Goal: Information Seeking & Learning: Learn about a topic

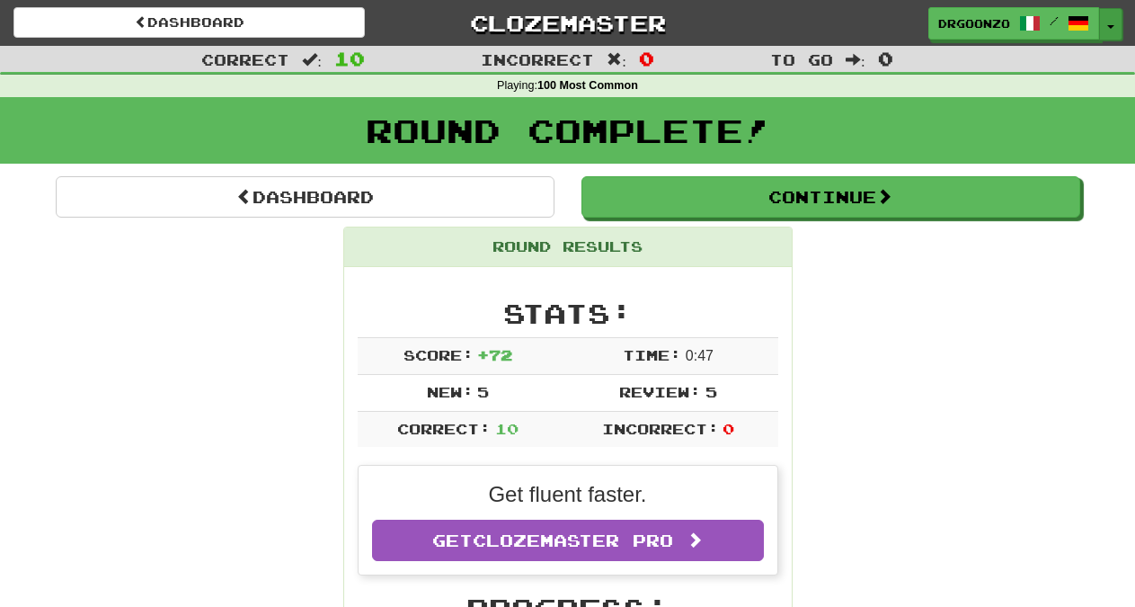
click at [1108, 18] on button "Toggle Dropdown" at bounding box center [1110, 24] width 23 height 32
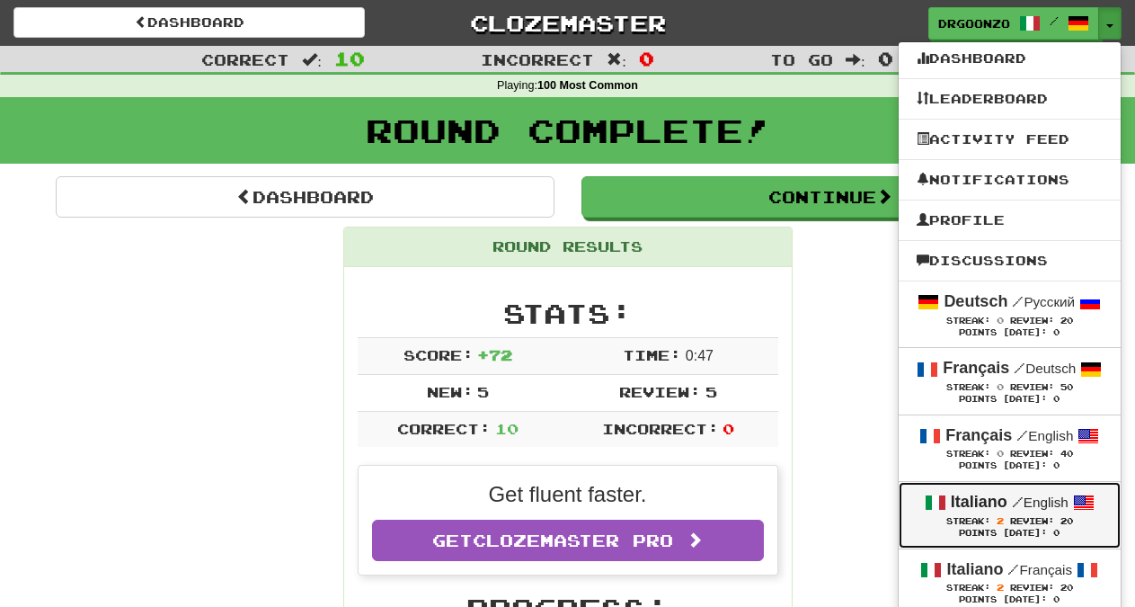
click at [1029, 513] on div "Italiano / English" at bounding box center [1010, 502] width 186 height 23
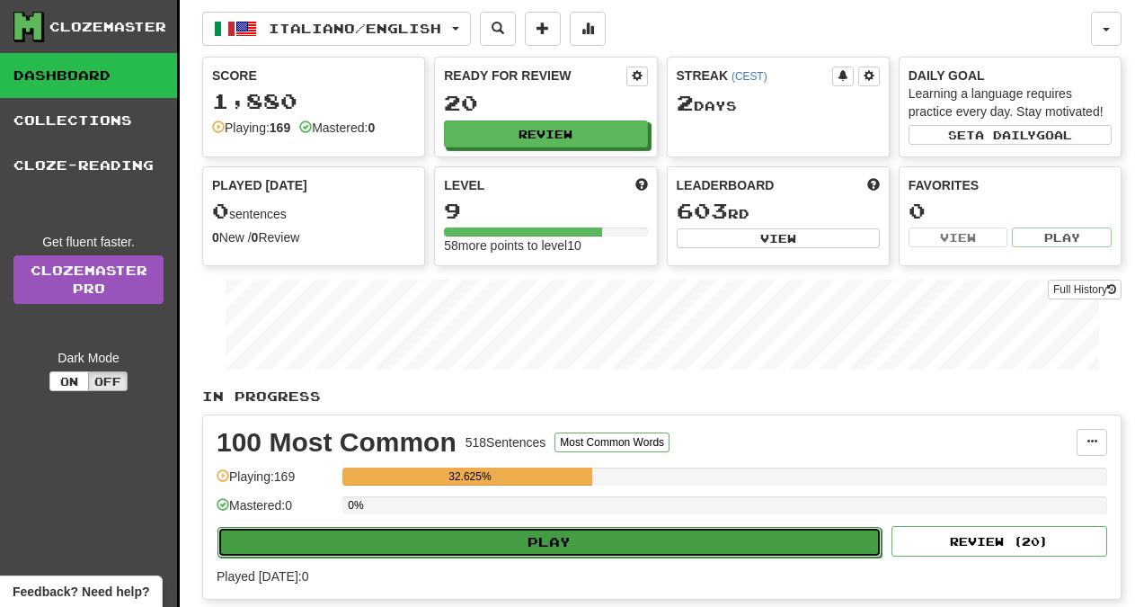
click at [536, 540] on button "Play" at bounding box center [549, 542] width 664 height 31
select select "**"
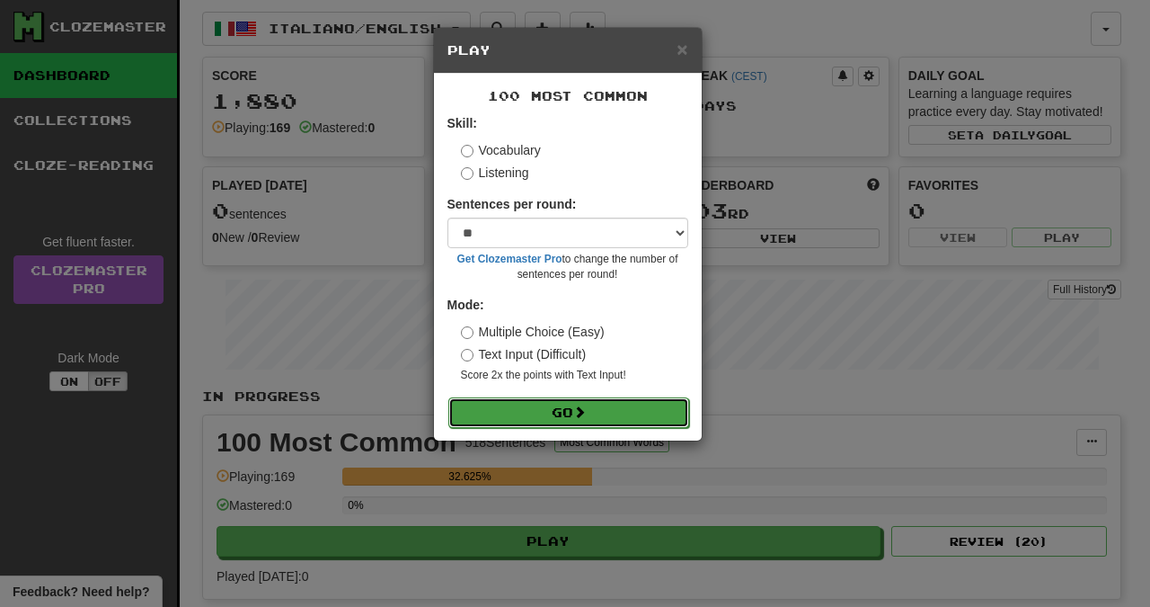
click at [555, 411] on button "Go" at bounding box center [568, 412] width 241 height 31
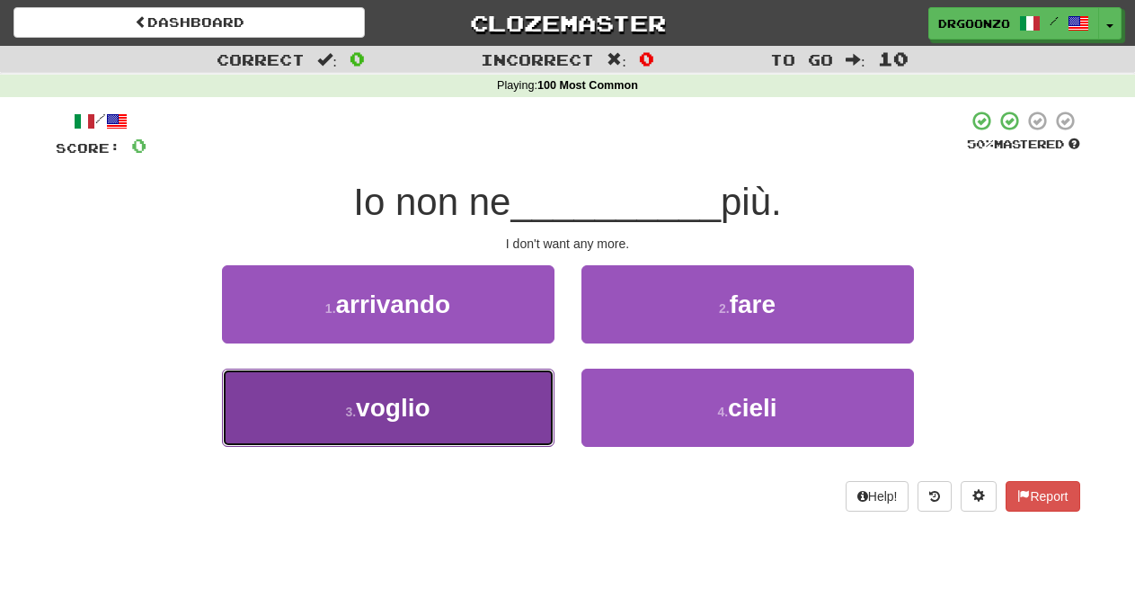
click at [459, 421] on button "3 . [GEOGRAPHIC_DATA]" at bounding box center [388, 407] width 332 height 78
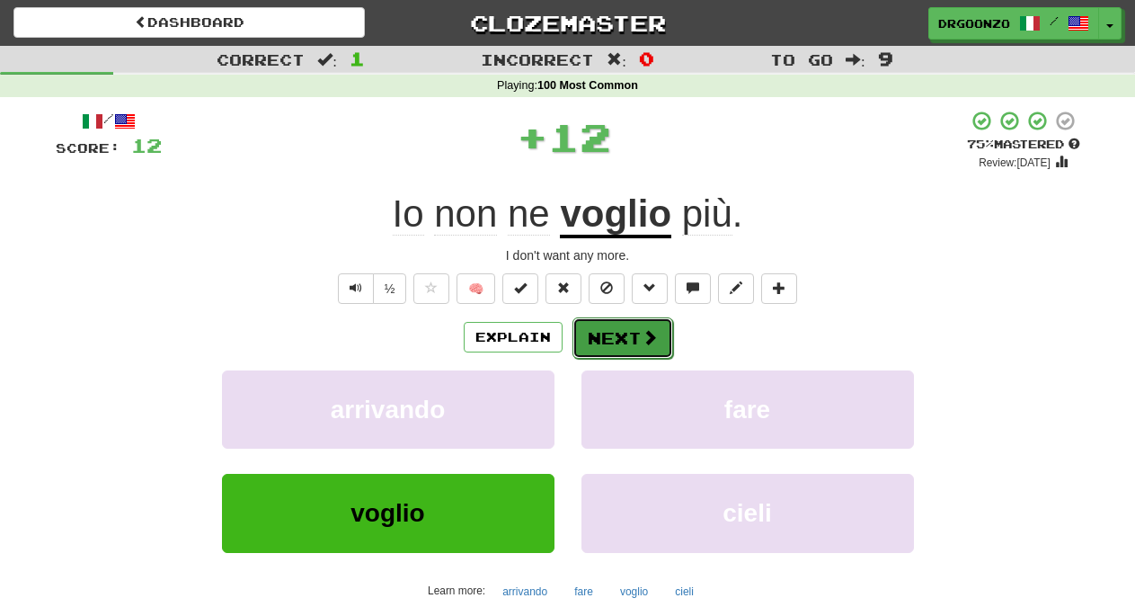
click at [618, 336] on button "Next" at bounding box center [622, 337] width 101 height 41
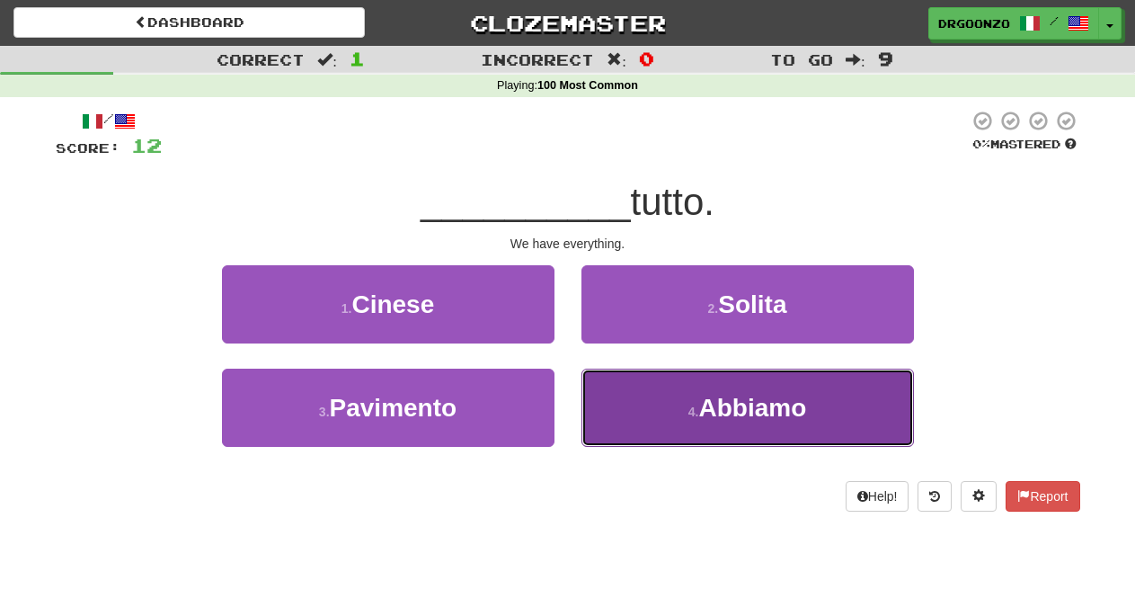
click at [747, 437] on button "4 . Abbiamo" at bounding box center [747, 407] width 332 height 78
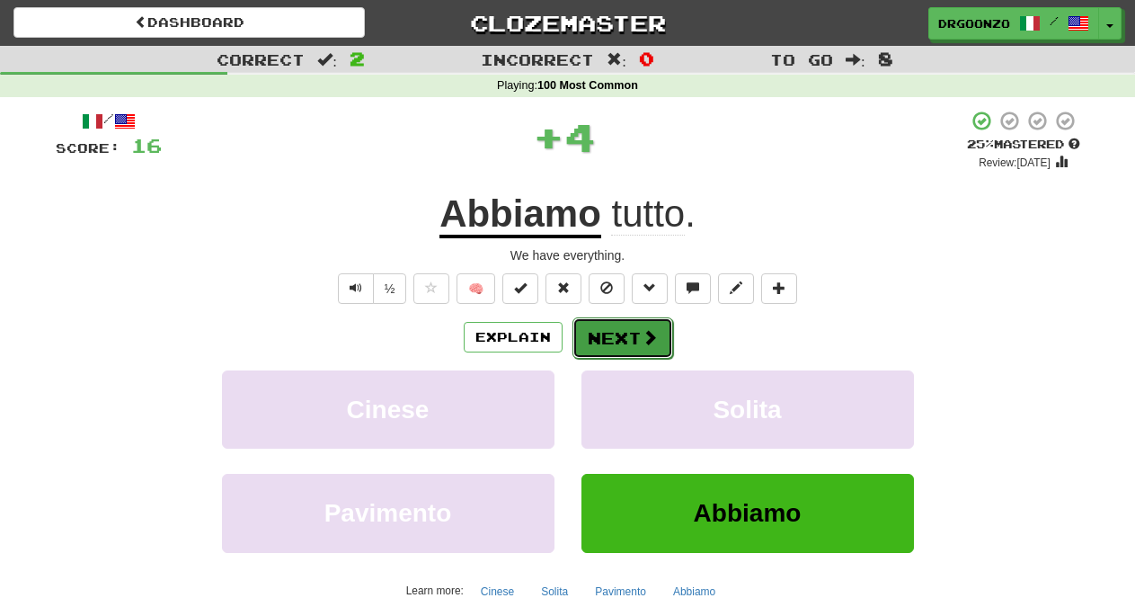
click at [655, 341] on button "Next" at bounding box center [622, 337] width 101 height 41
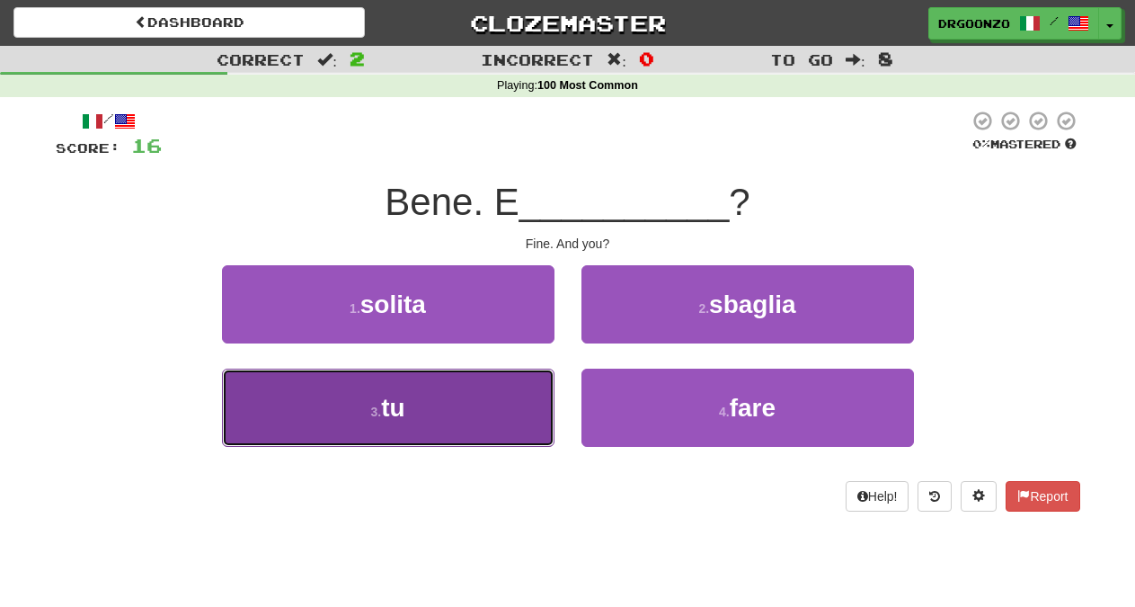
click at [432, 428] on button "3 . tu" at bounding box center [388, 407] width 332 height 78
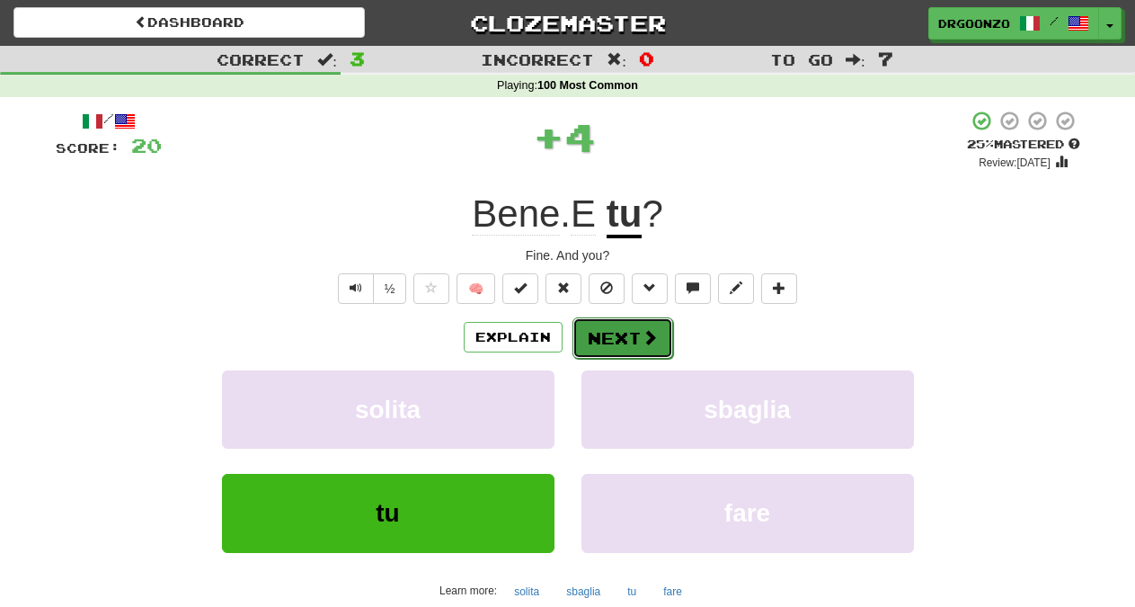
click at [631, 347] on button "Next" at bounding box center [622, 337] width 101 height 41
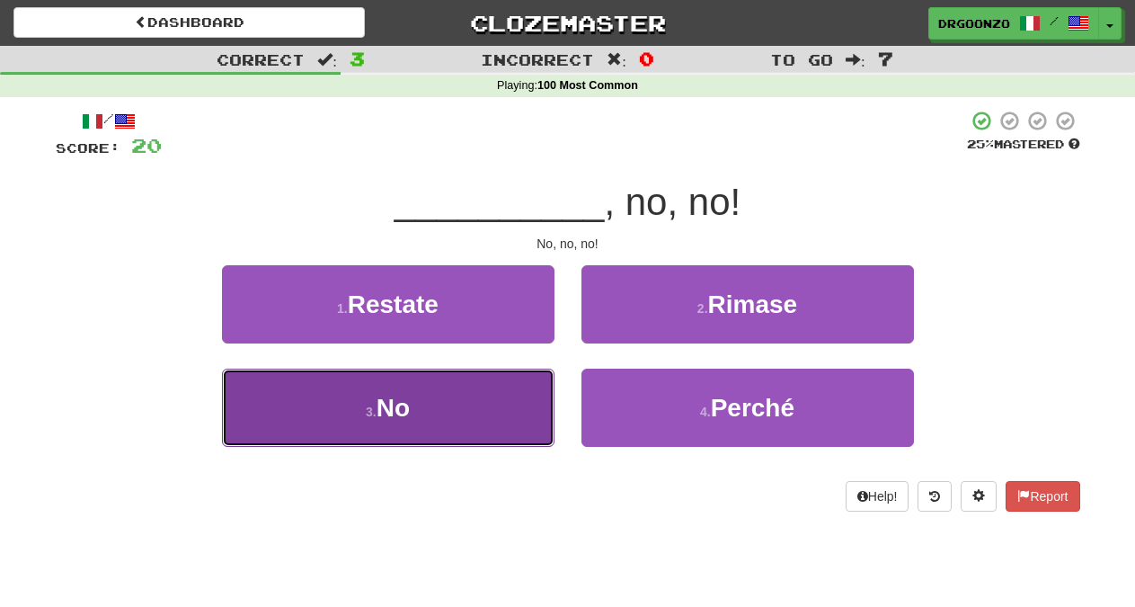
click at [429, 404] on button "3 . No" at bounding box center [388, 407] width 332 height 78
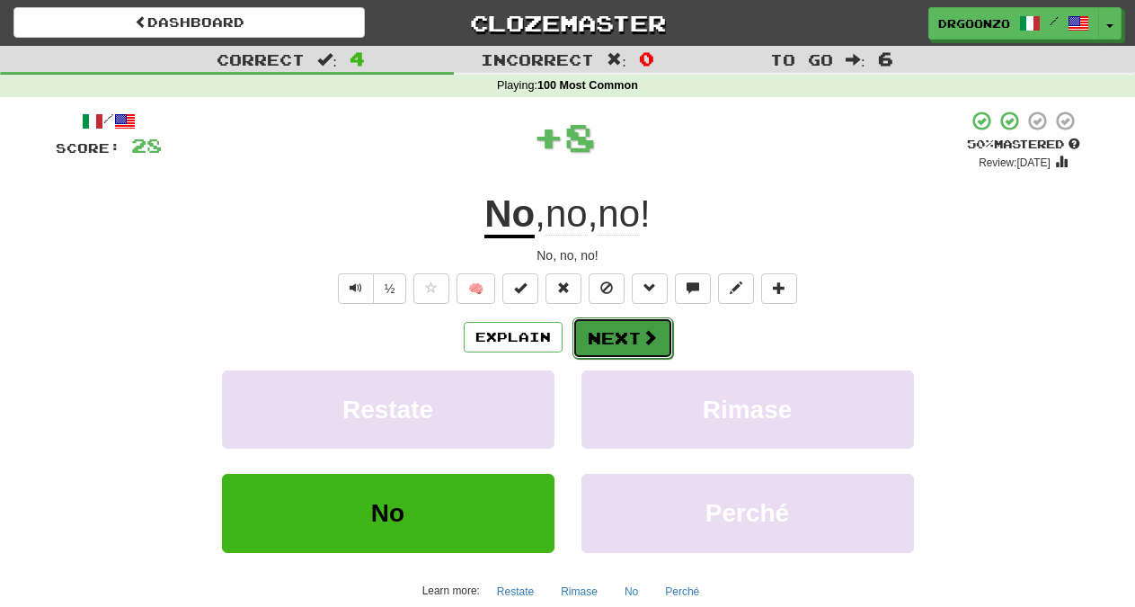
click at [590, 339] on button "Next" at bounding box center [622, 337] width 101 height 41
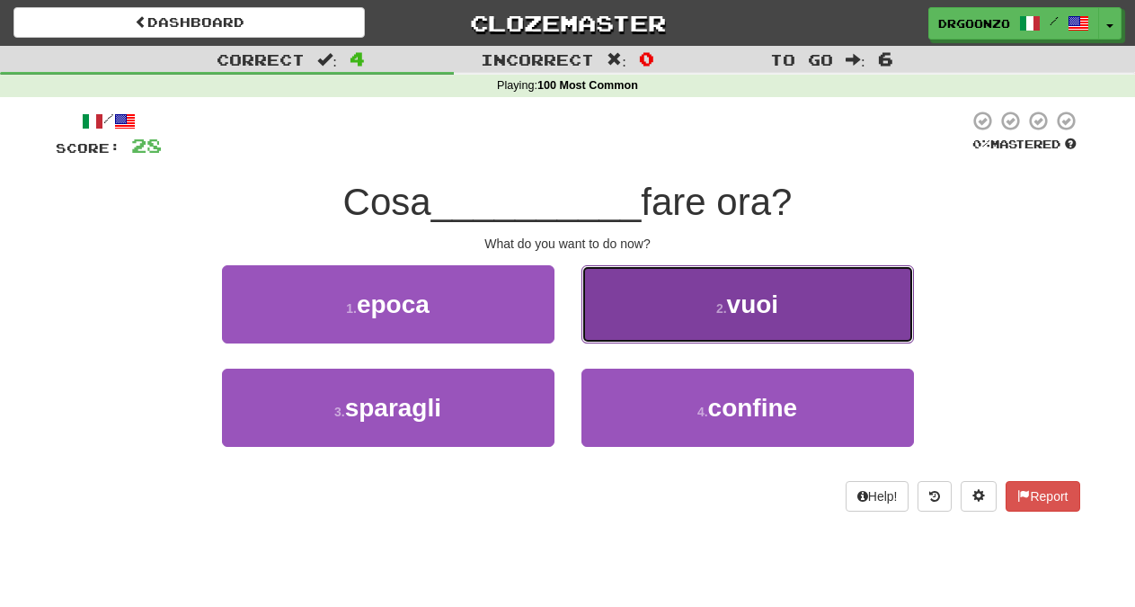
click at [711, 314] on button "2 . vuoi" at bounding box center [747, 304] width 332 height 78
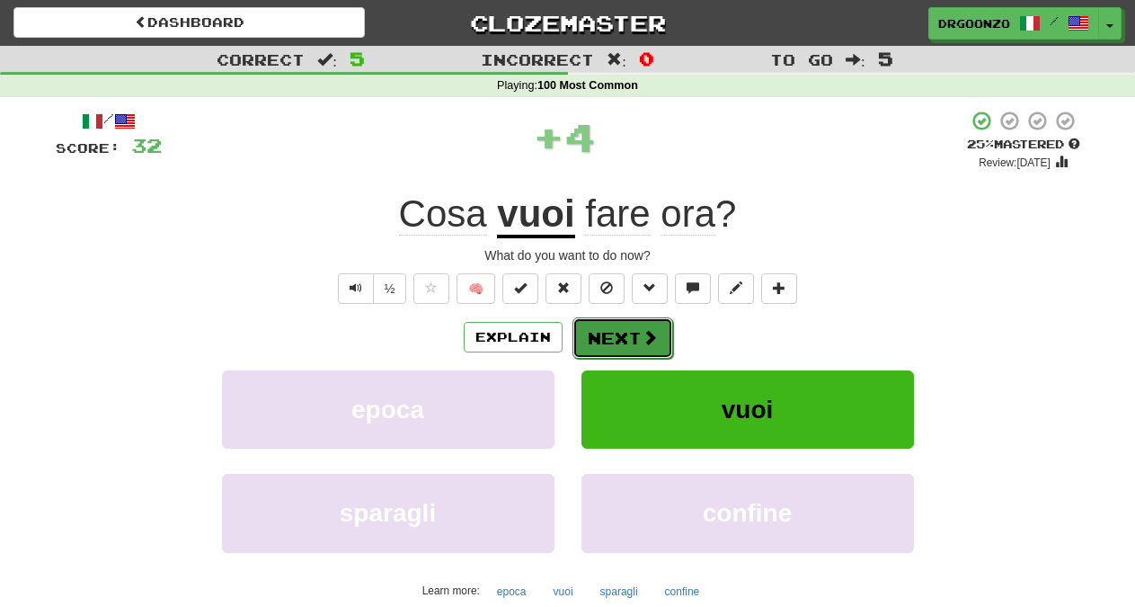
click at [632, 336] on button "Next" at bounding box center [622, 337] width 101 height 41
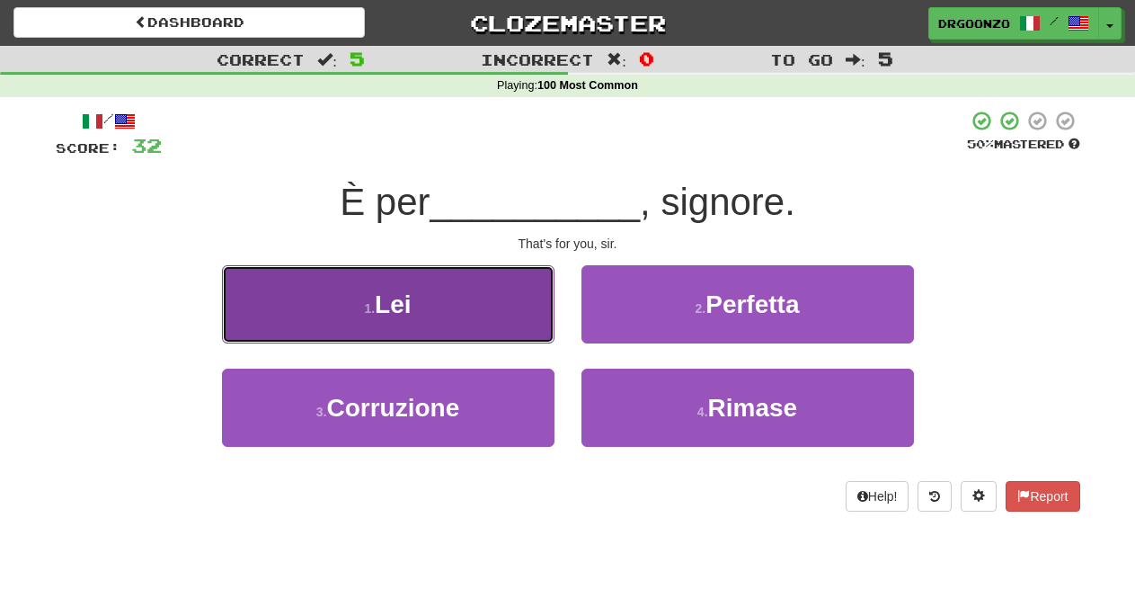
click at [433, 315] on button "1 . Lei" at bounding box center [388, 304] width 332 height 78
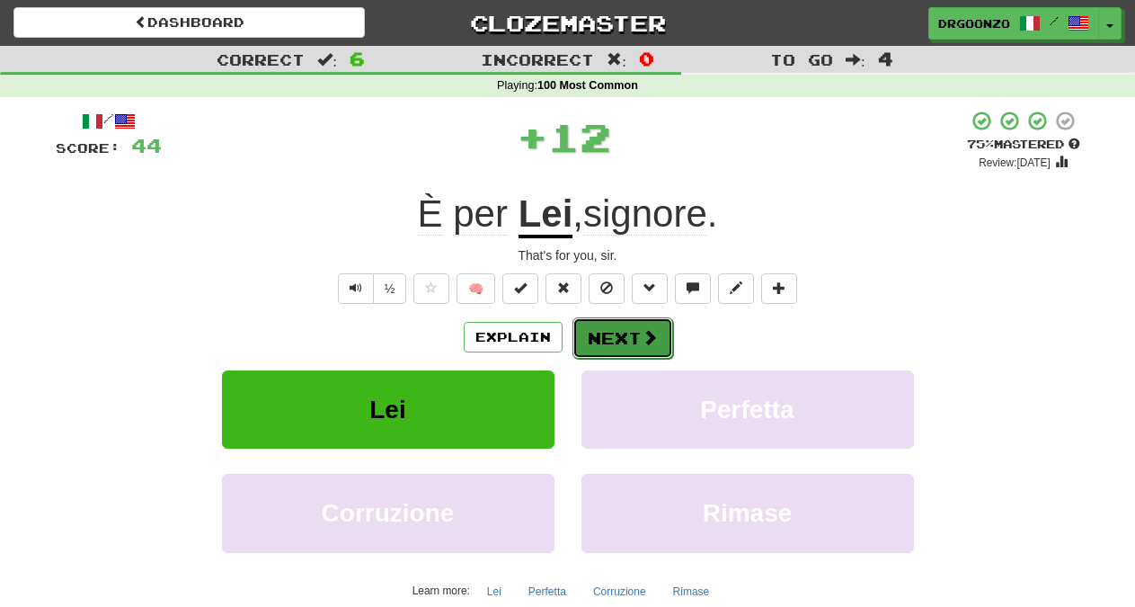
click at [634, 332] on button "Next" at bounding box center [622, 337] width 101 height 41
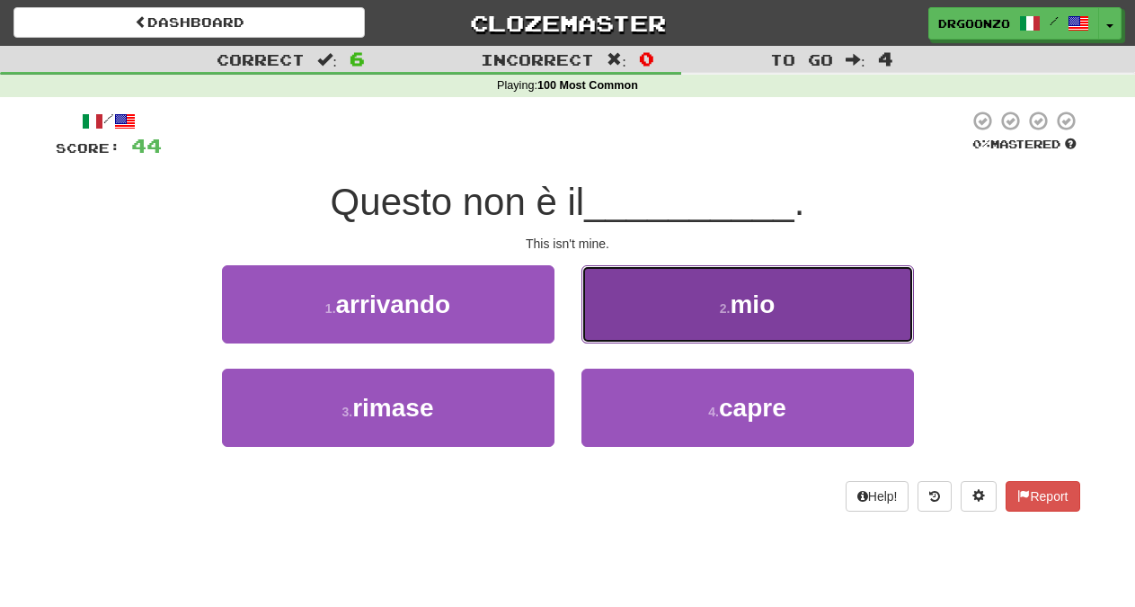
click at [711, 324] on button "2 . mio" at bounding box center [747, 304] width 332 height 78
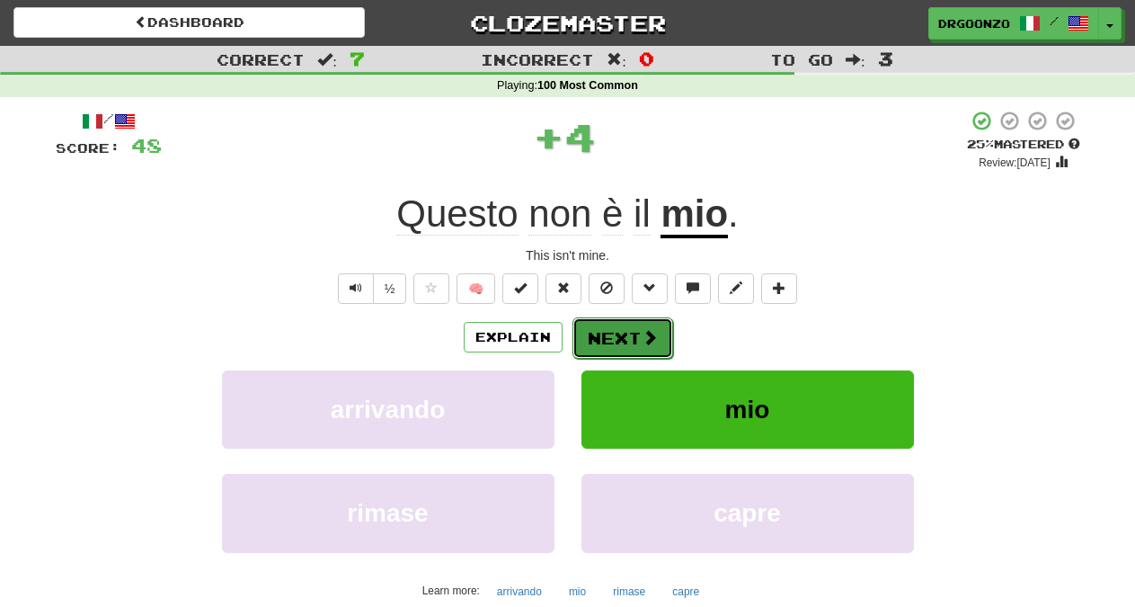
click at [636, 332] on button "Next" at bounding box center [622, 337] width 101 height 41
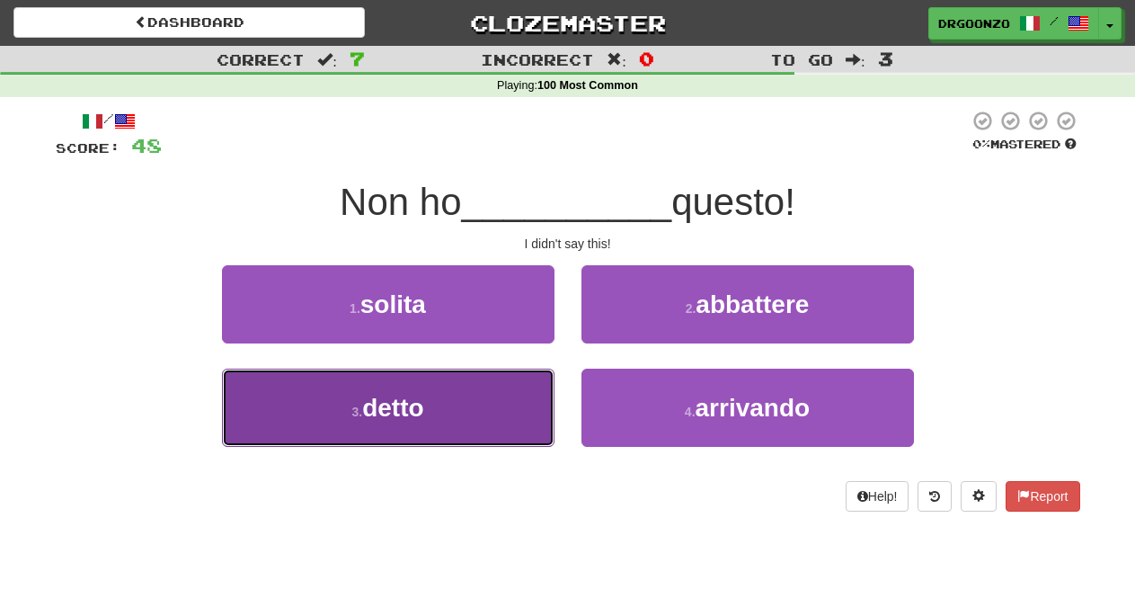
click at [430, 401] on button "3 . detto" at bounding box center [388, 407] width 332 height 78
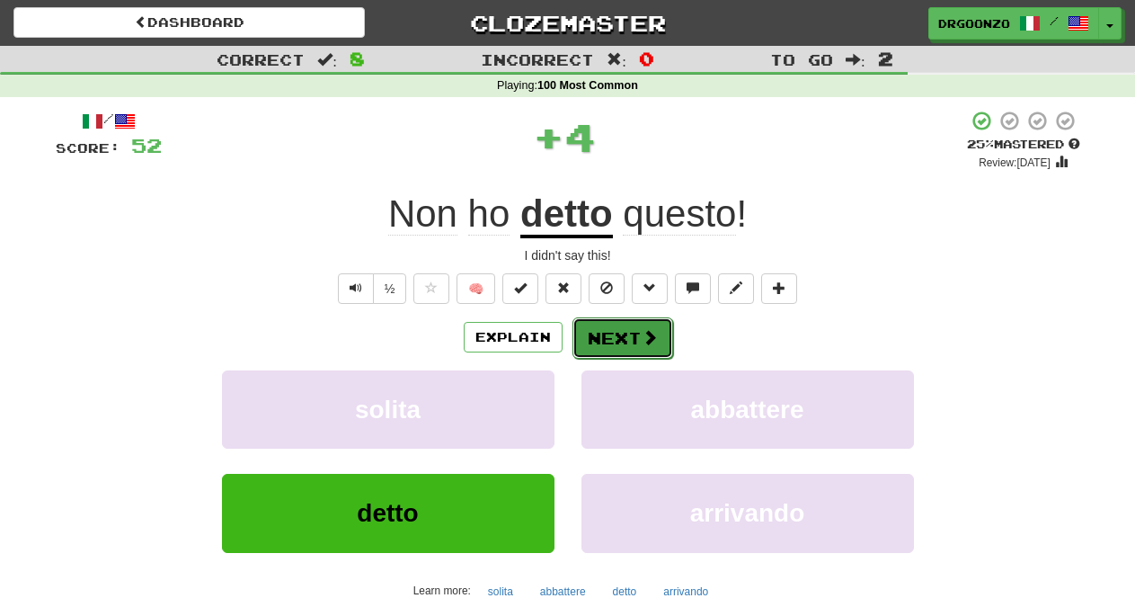
click at [616, 334] on button "Next" at bounding box center [622, 337] width 101 height 41
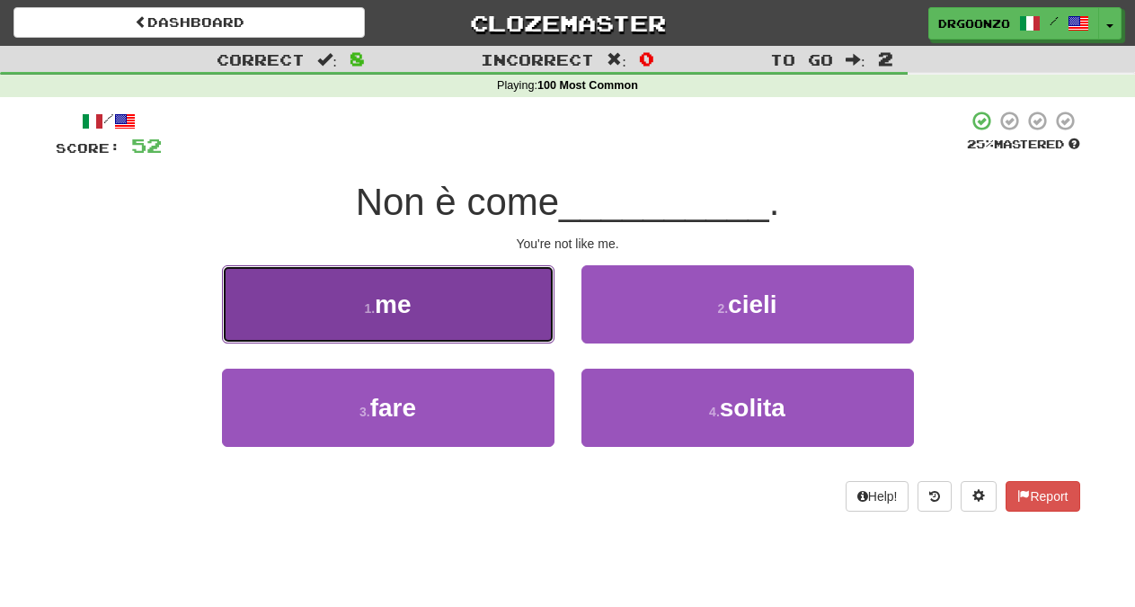
click at [438, 321] on button "1 . me" at bounding box center [388, 304] width 332 height 78
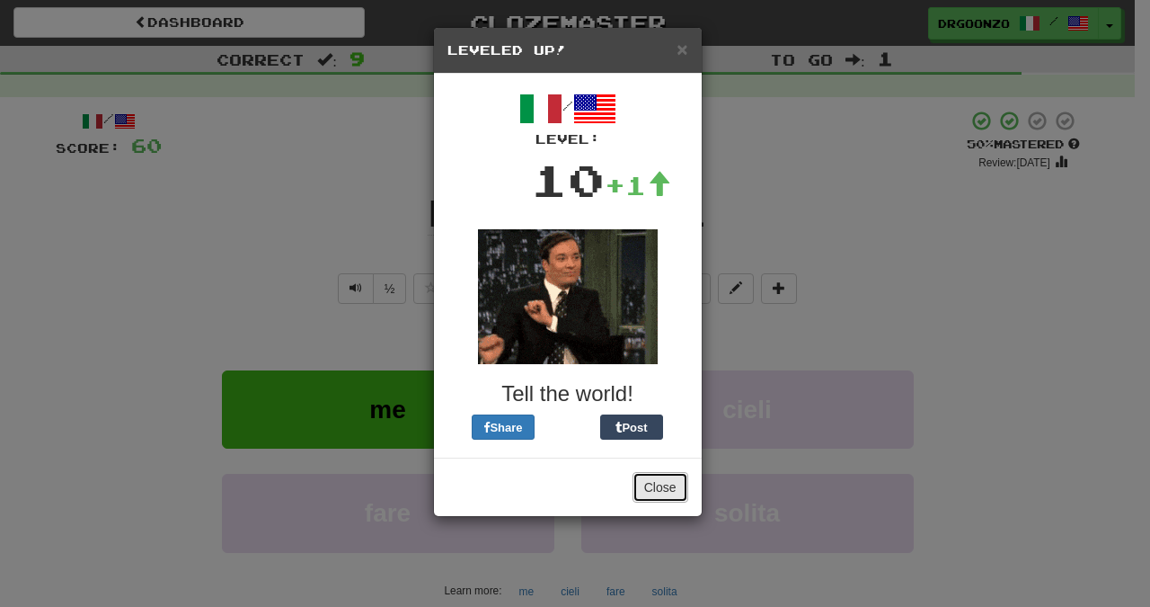
click at [660, 492] on button "Close" at bounding box center [661, 487] width 56 height 31
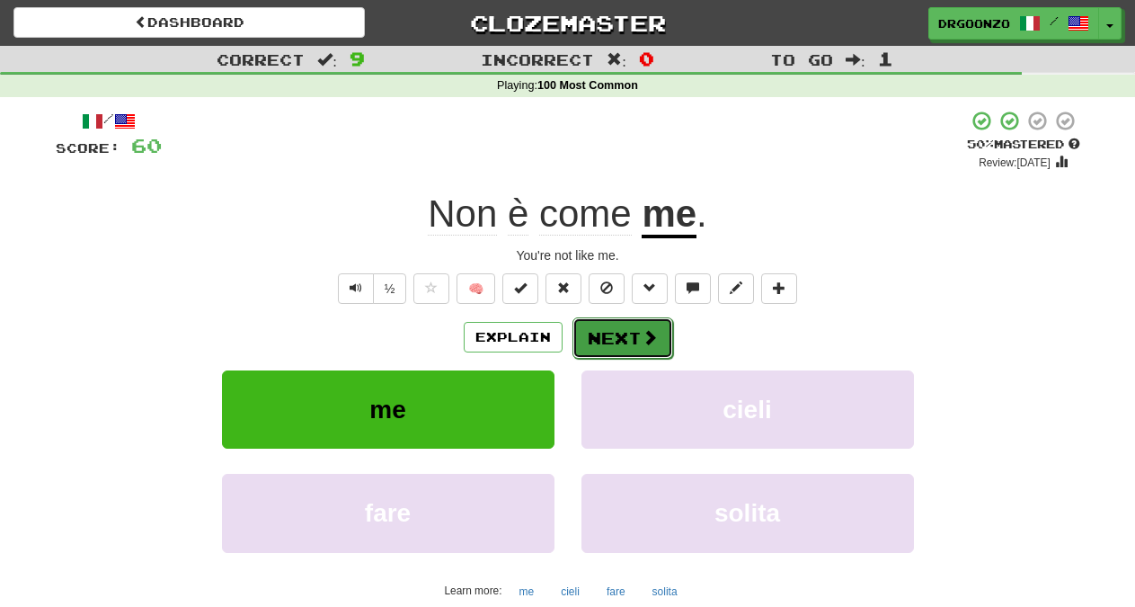
click at [625, 345] on button "Next" at bounding box center [622, 337] width 101 height 41
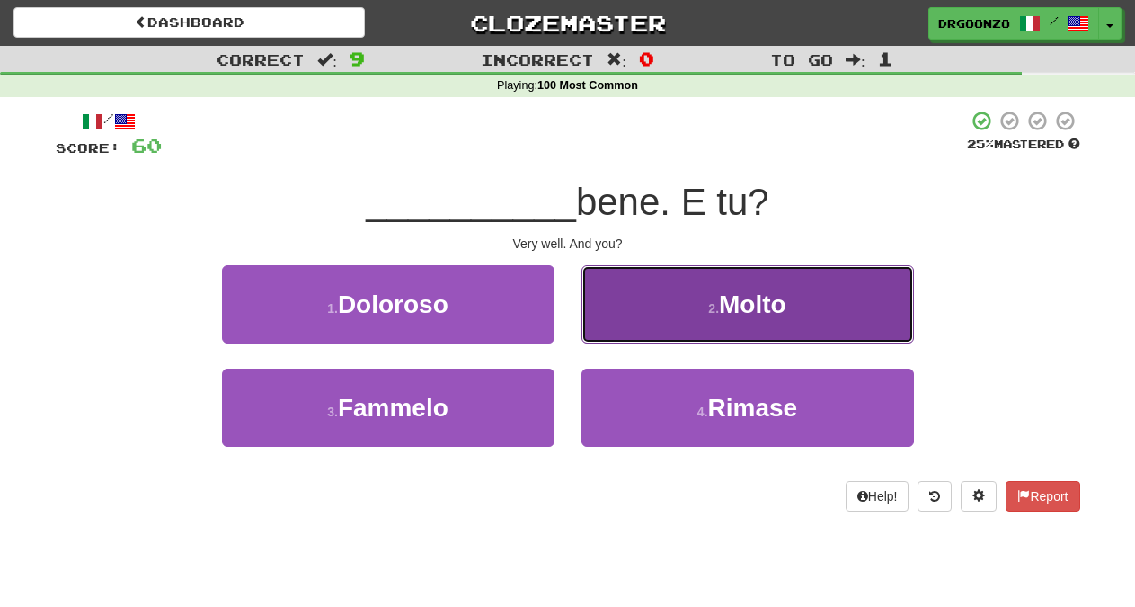
click at [709, 310] on small "2 ." at bounding box center [713, 308] width 11 height 14
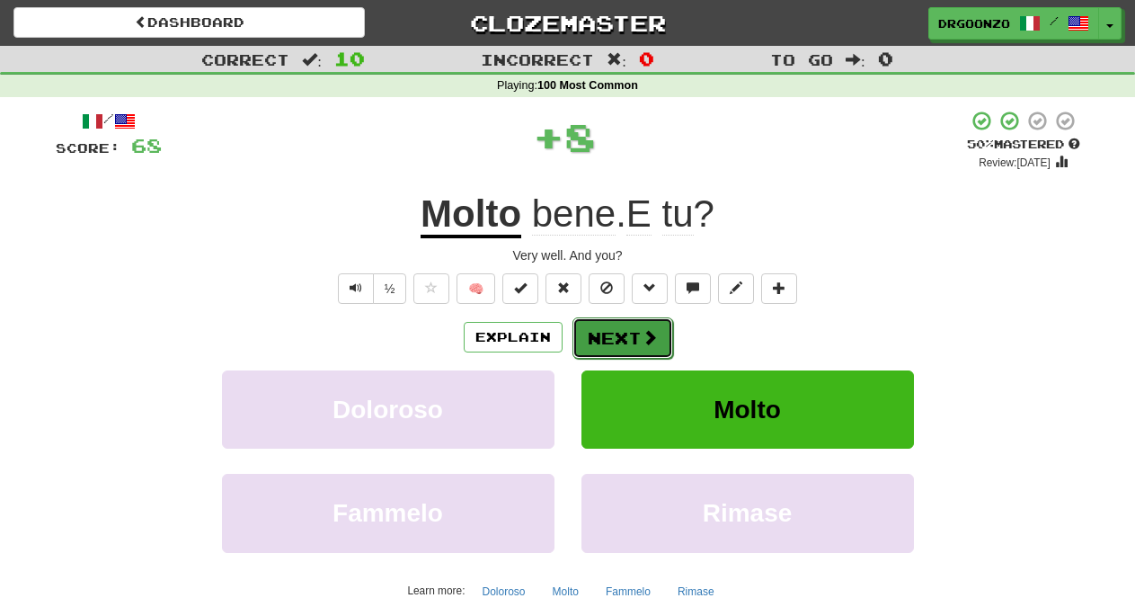
click at [634, 341] on button "Next" at bounding box center [622, 337] width 101 height 41
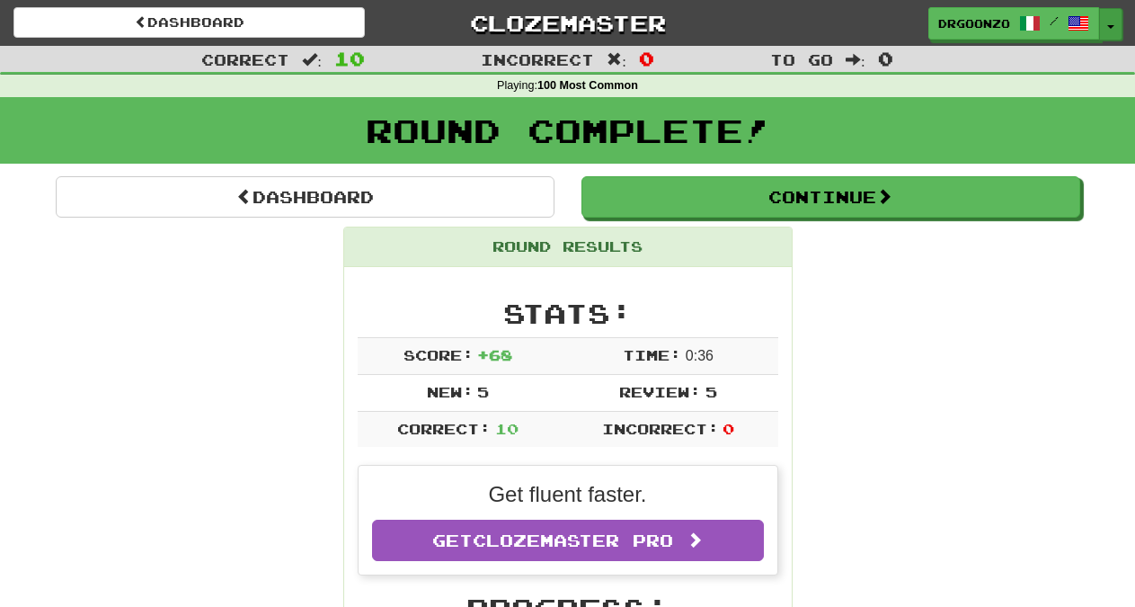
click at [1111, 22] on button "Toggle Dropdown" at bounding box center [1110, 24] width 23 height 32
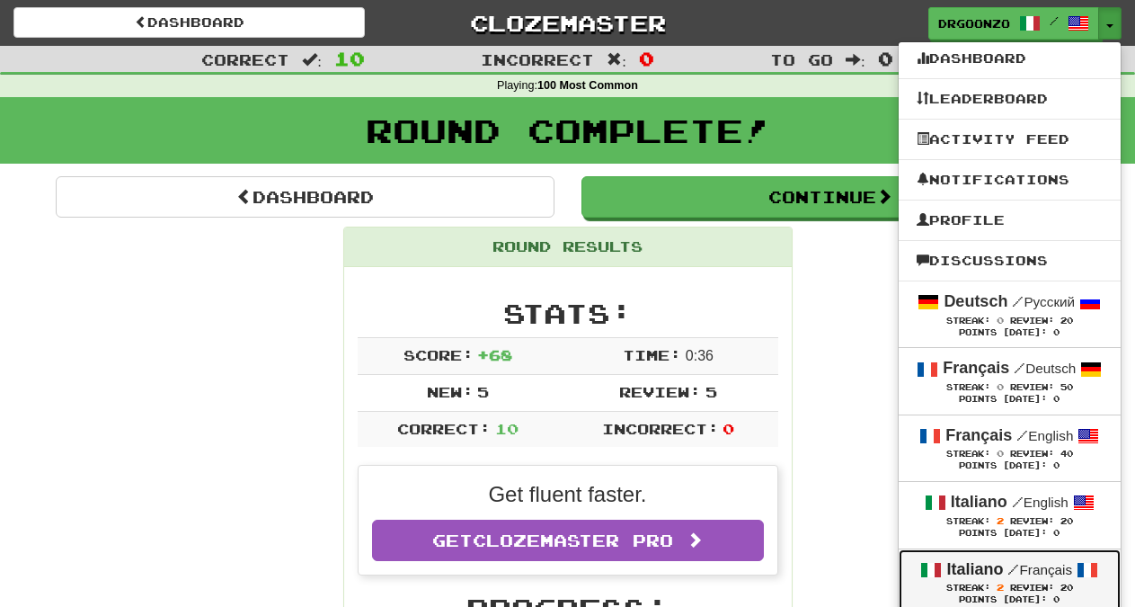
click at [1021, 583] on span "Review:" at bounding box center [1032, 587] width 44 height 10
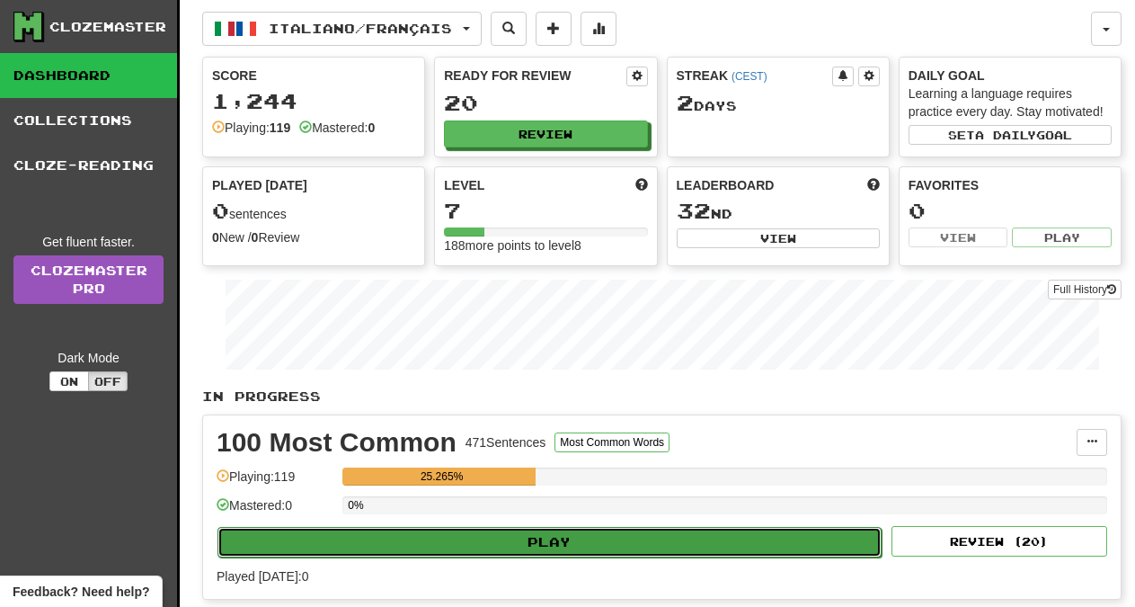
click at [562, 543] on button "Play" at bounding box center [549, 542] width 664 height 31
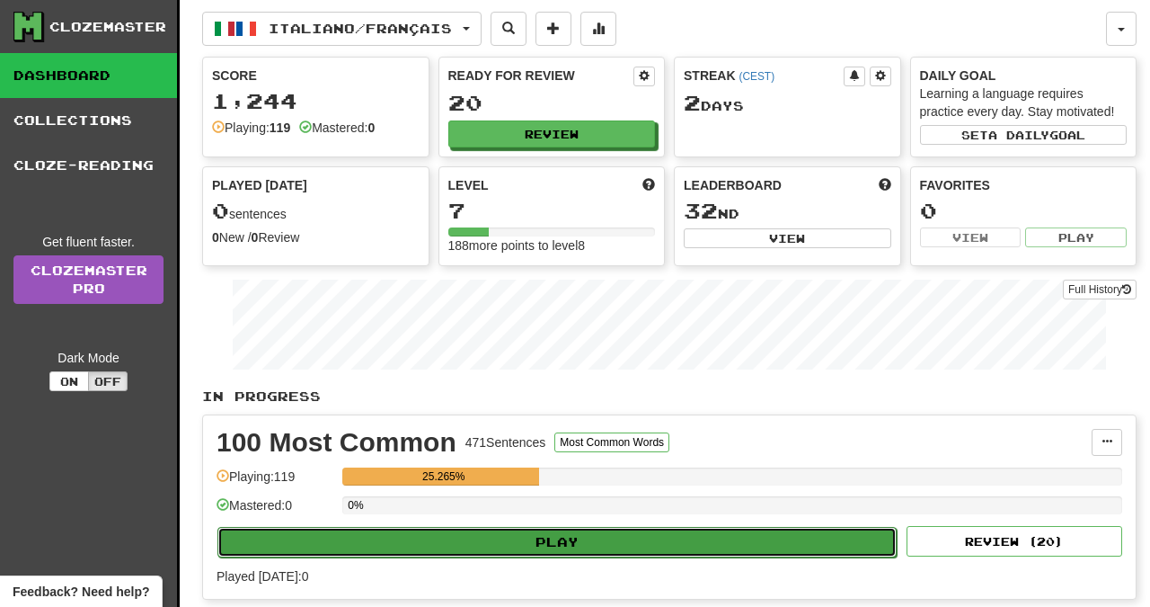
select select "**"
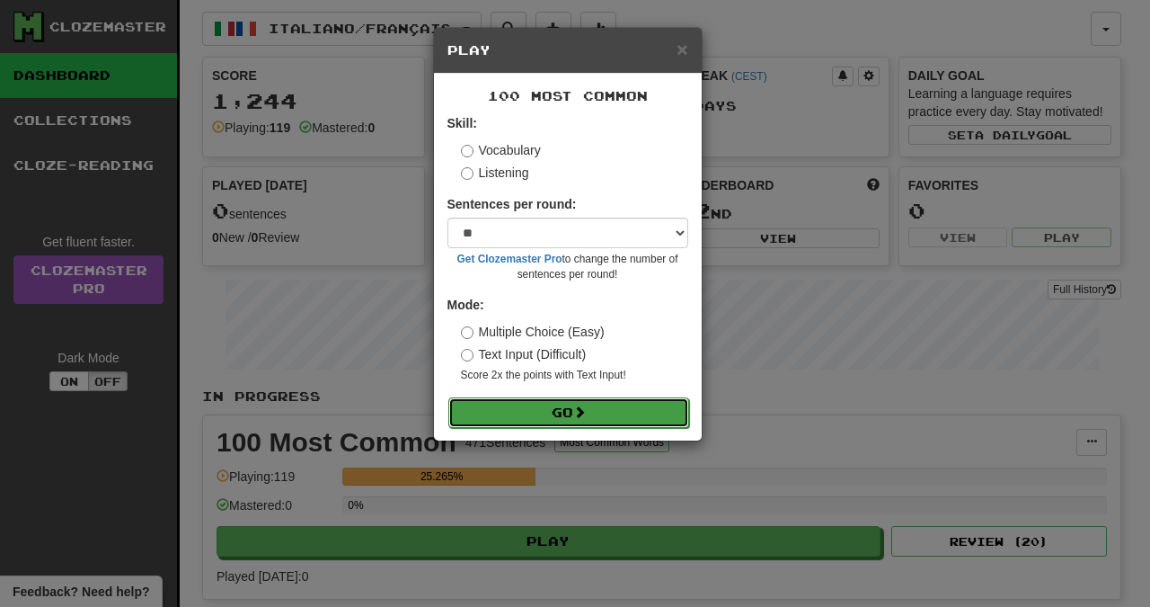
click at [554, 403] on button "Go" at bounding box center [568, 412] width 241 height 31
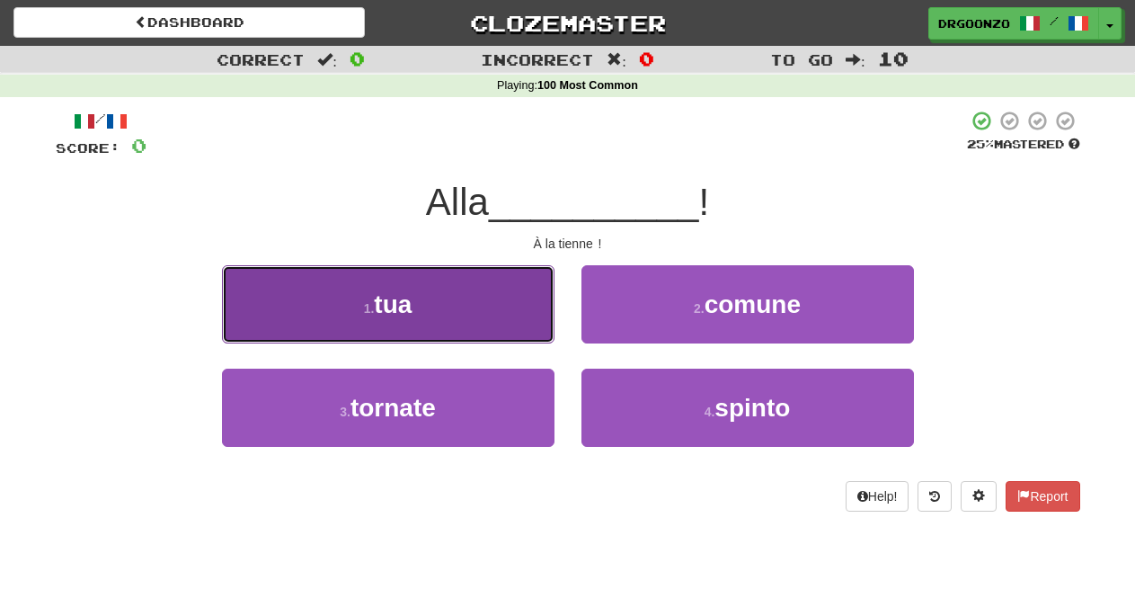
click at [464, 310] on button "1 . tua" at bounding box center [388, 304] width 332 height 78
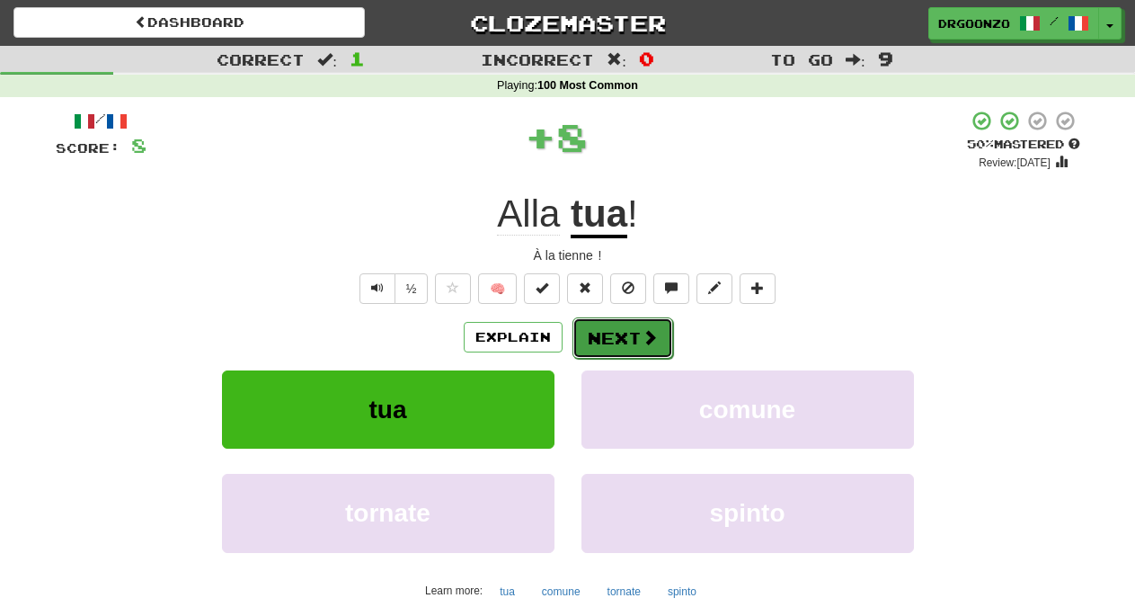
click at [630, 343] on button "Next" at bounding box center [622, 337] width 101 height 41
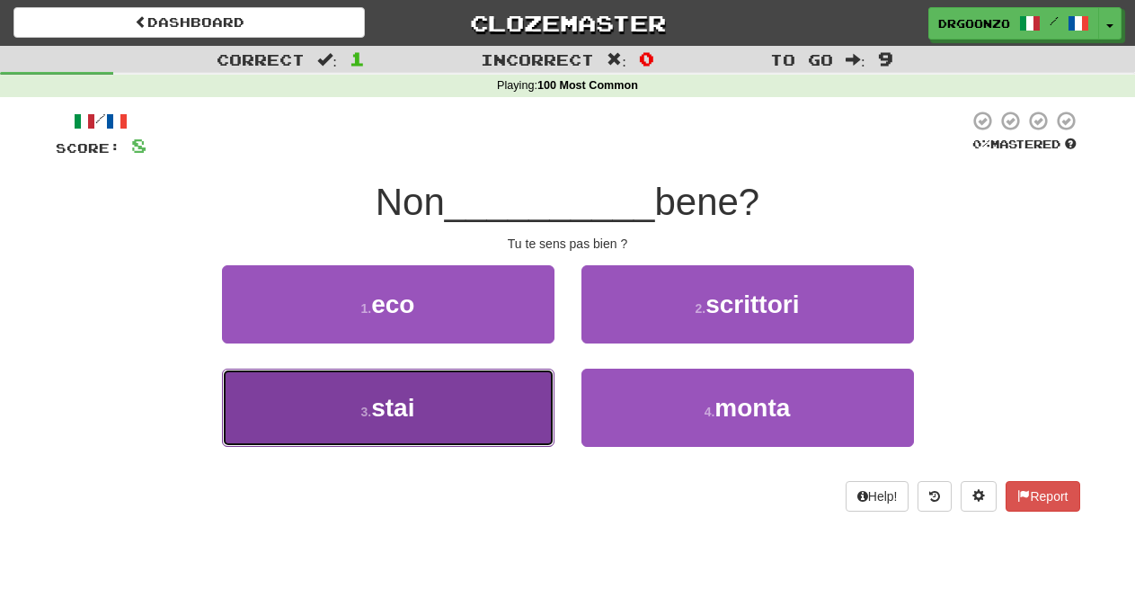
click at [427, 408] on button "3 . stai" at bounding box center [388, 407] width 332 height 78
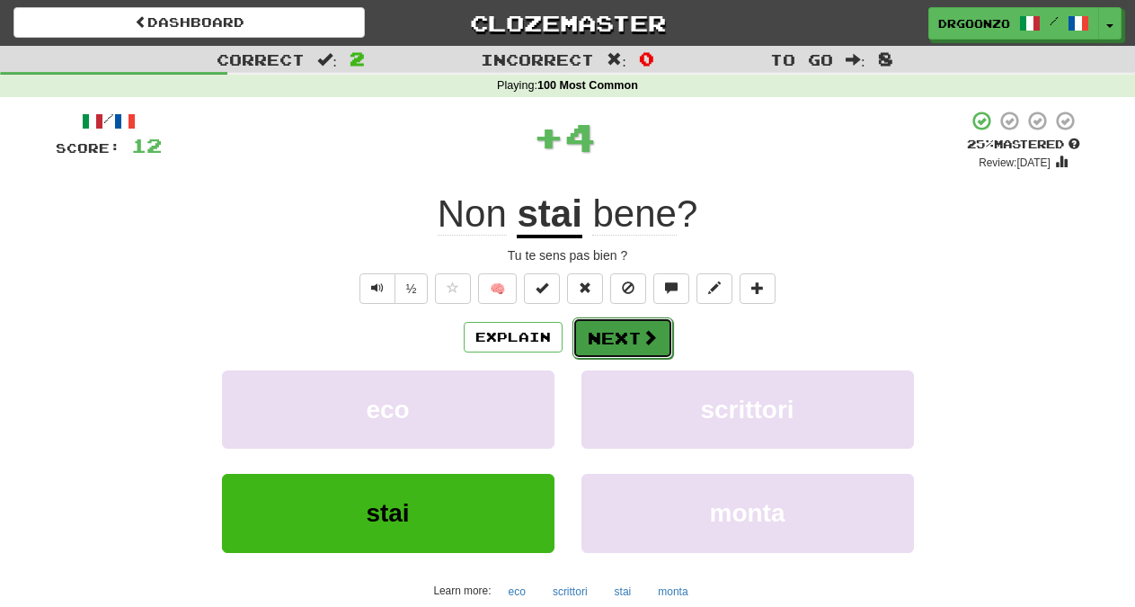
click at [624, 334] on button "Next" at bounding box center [622, 337] width 101 height 41
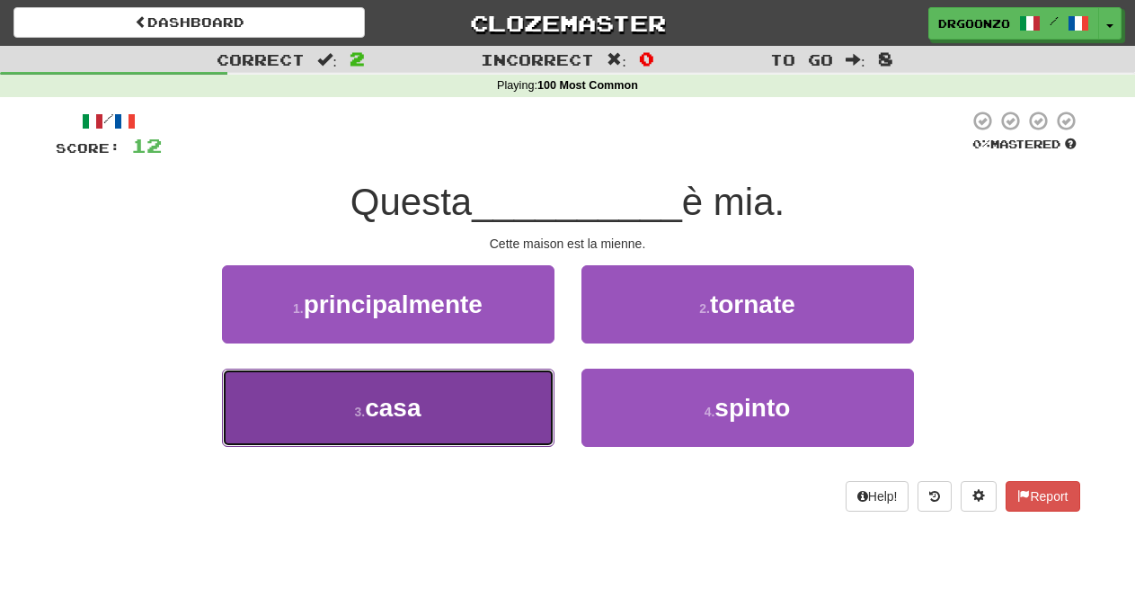
click at [452, 431] on button "3 . casa" at bounding box center [388, 407] width 332 height 78
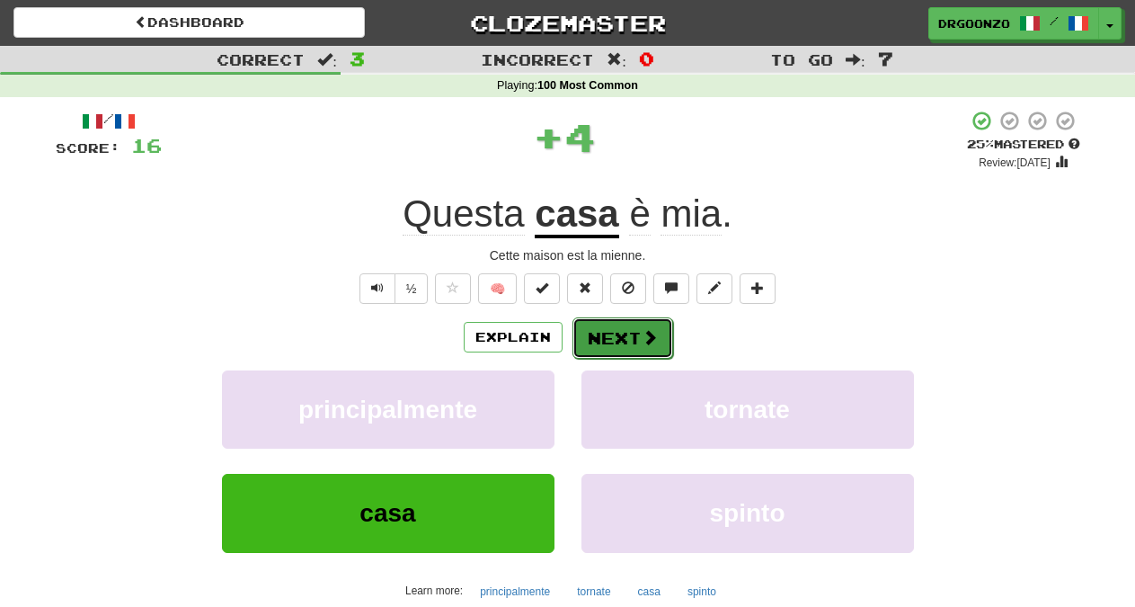
click at [609, 343] on button "Next" at bounding box center [622, 337] width 101 height 41
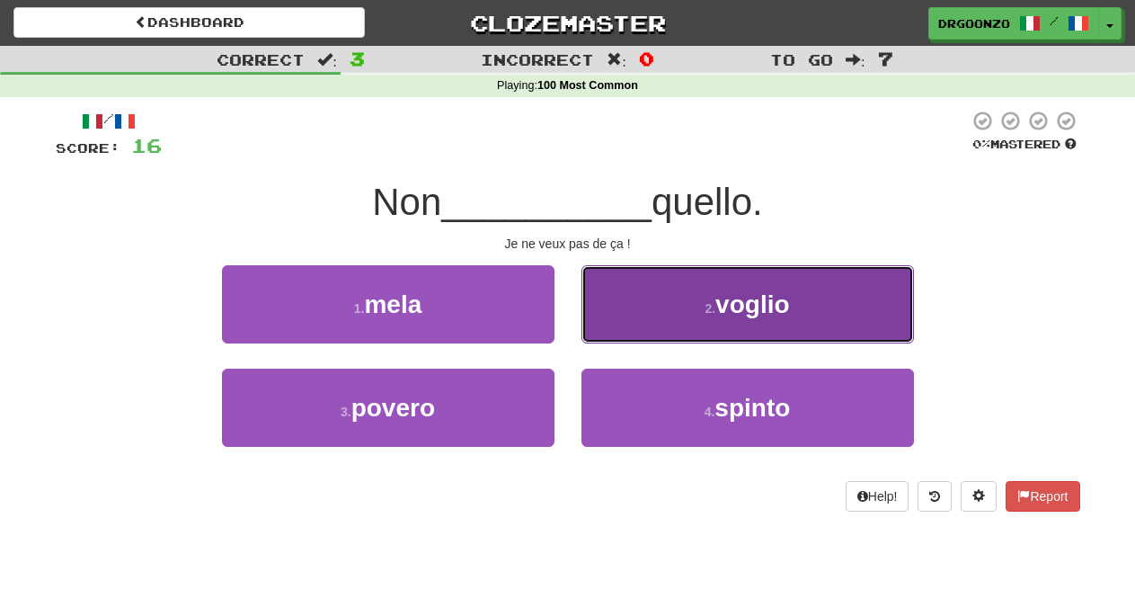
click at [713, 324] on button "2 . voglio" at bounding box center [747, 304] width 332 height 78
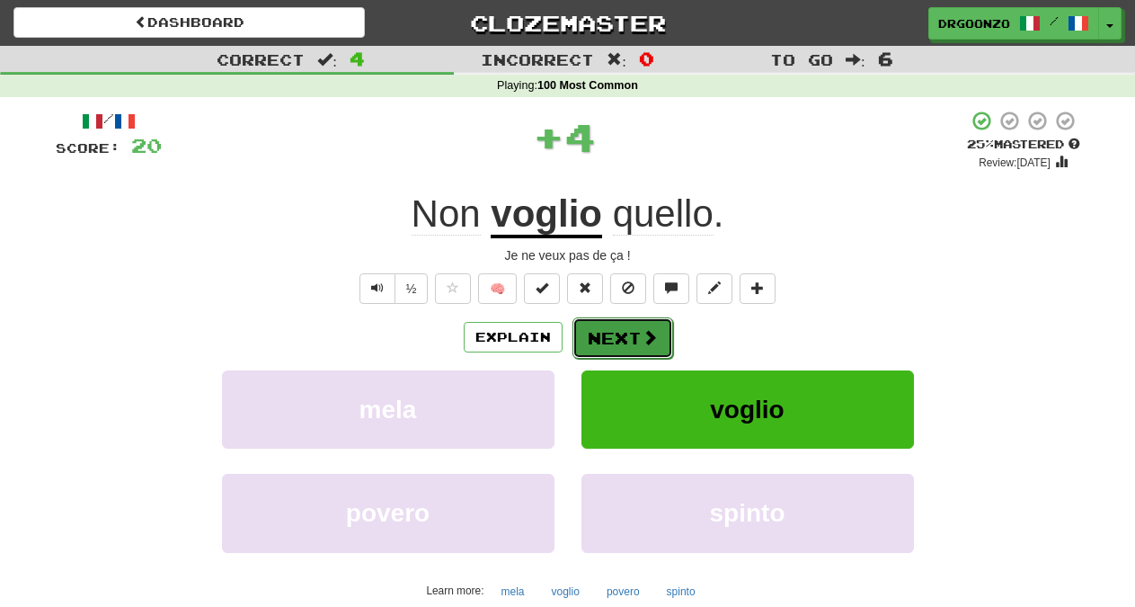
click at [639, 342] on button "Next" at bounding box center [622, 337] width 101 height 41
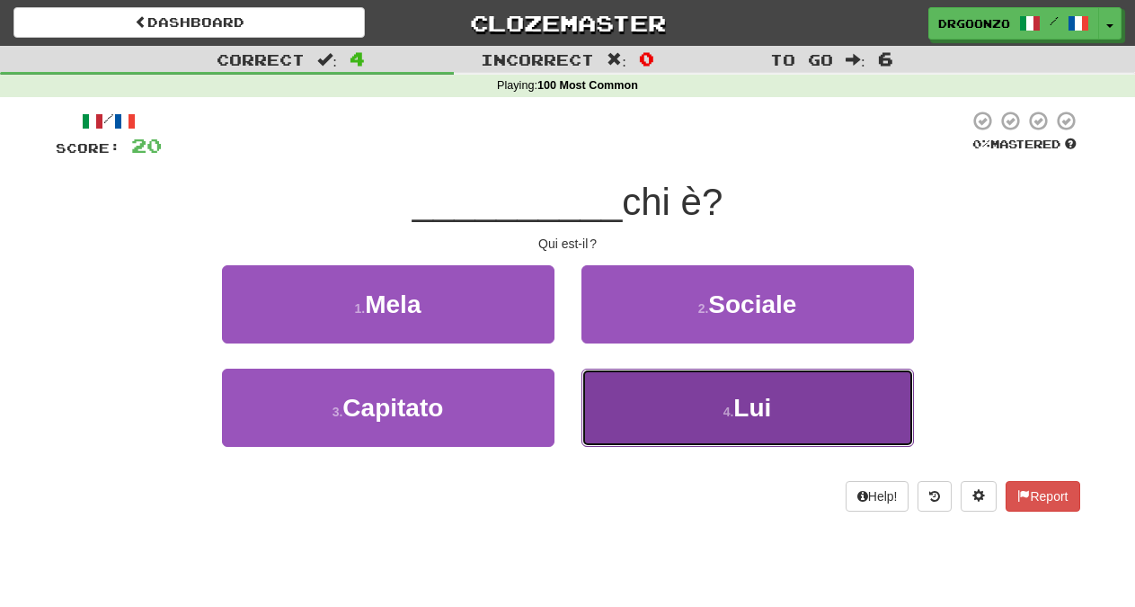
click at [716, 411] on button "4 . Lui" at bounding box center [747, 407] width 332 height 78
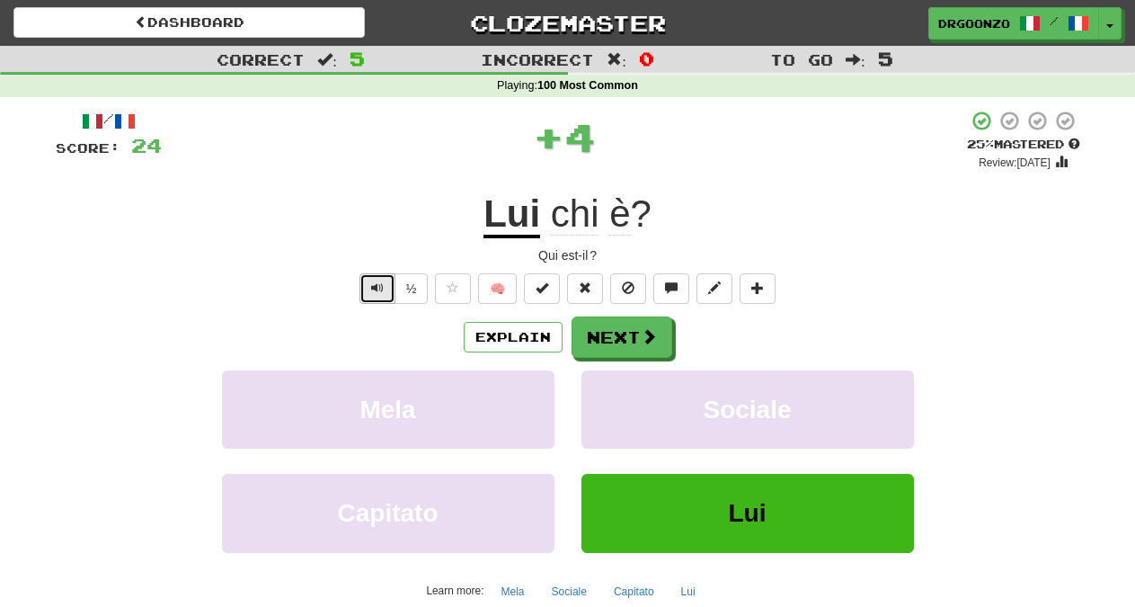
click at [383, 290] on span "Text-to-speech controls" at bounding box center [377, 287] width 13 height 13
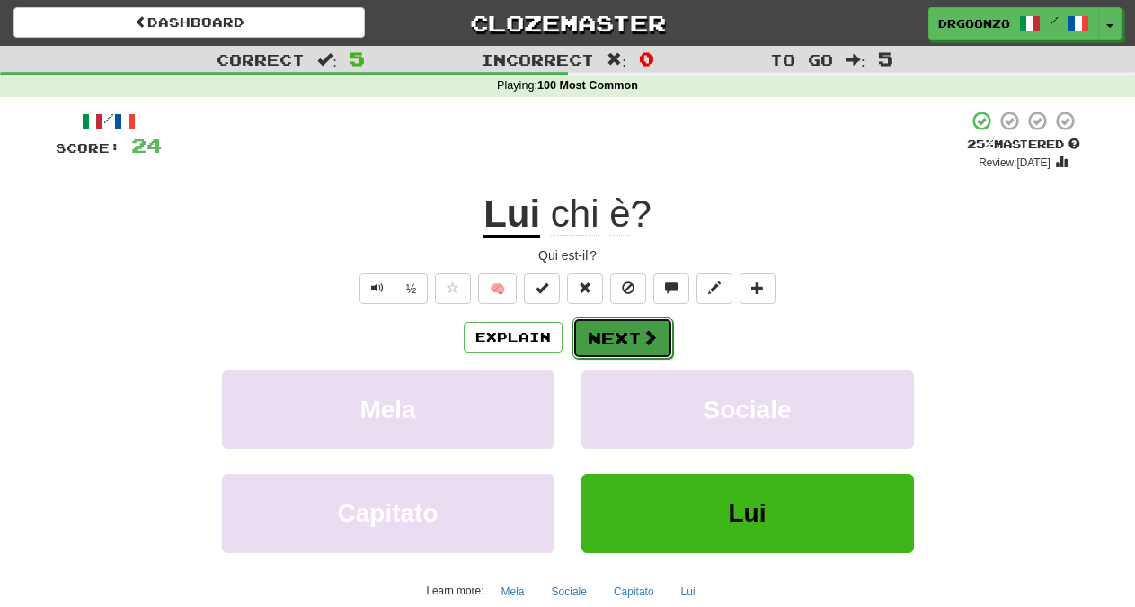
click at [642, 342] on span at bounding box center [650, 337] width 16 height 16
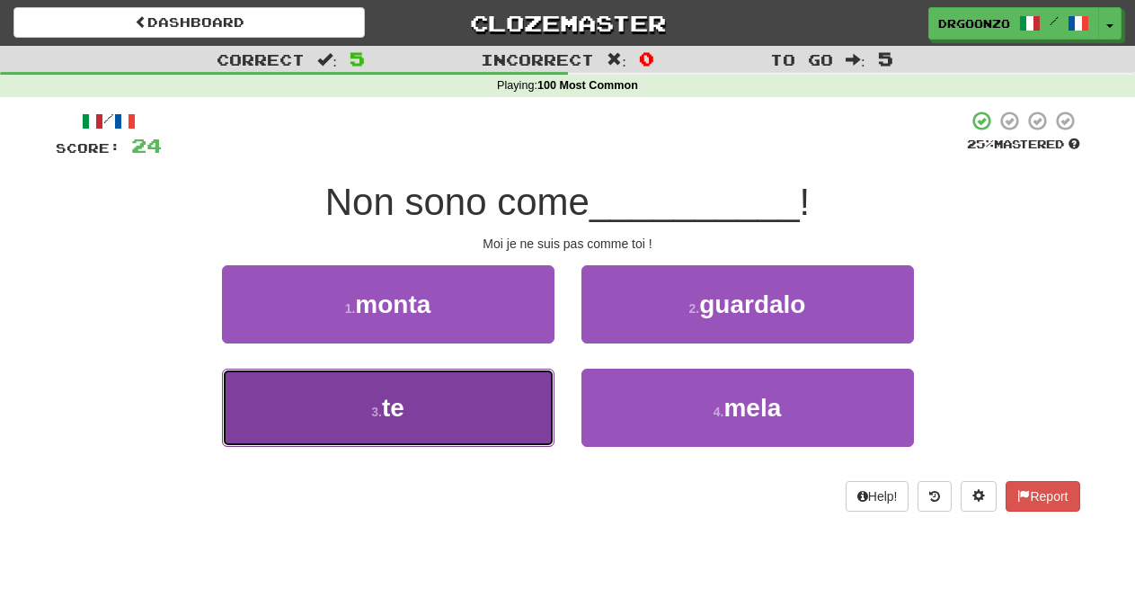
click at [486, 408] on button "3 . te" at bounding box center [388, 407] width 332 height 78
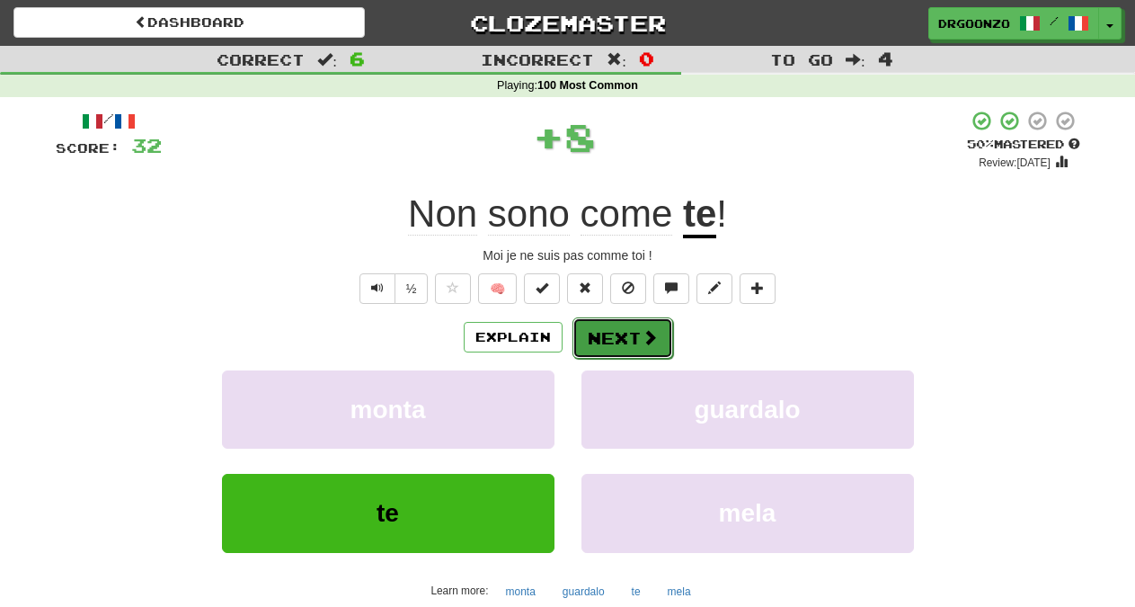
click at [627, 328] on button "Next" at bounding box center [622, 337] width 101 height 41
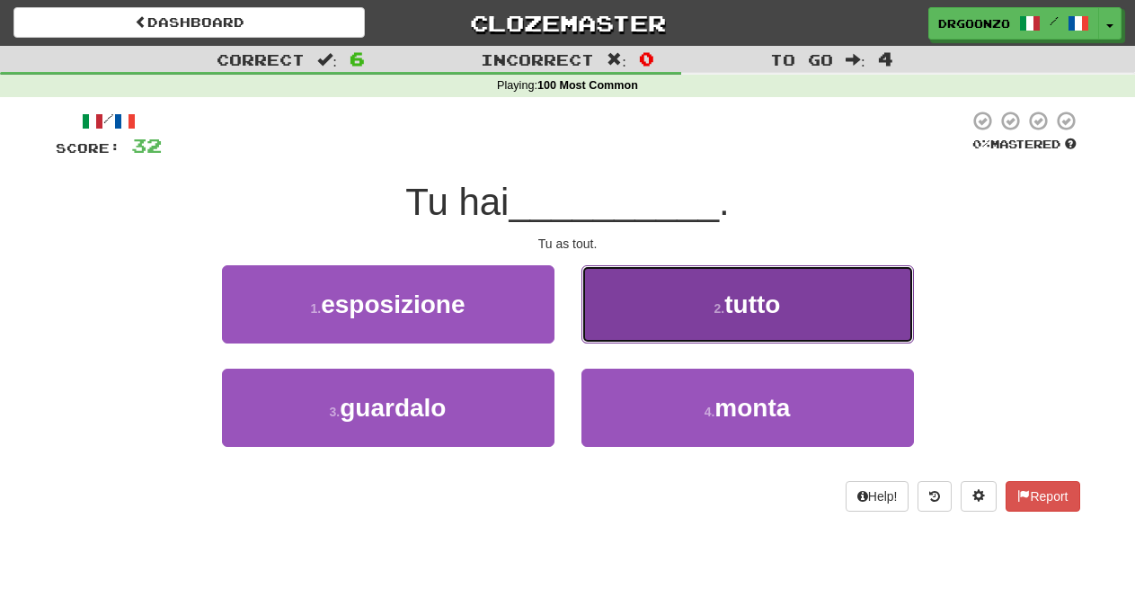
click at [678, 310] on button "2 . tutto" at bounding box center [747, 304] width 332 height 78
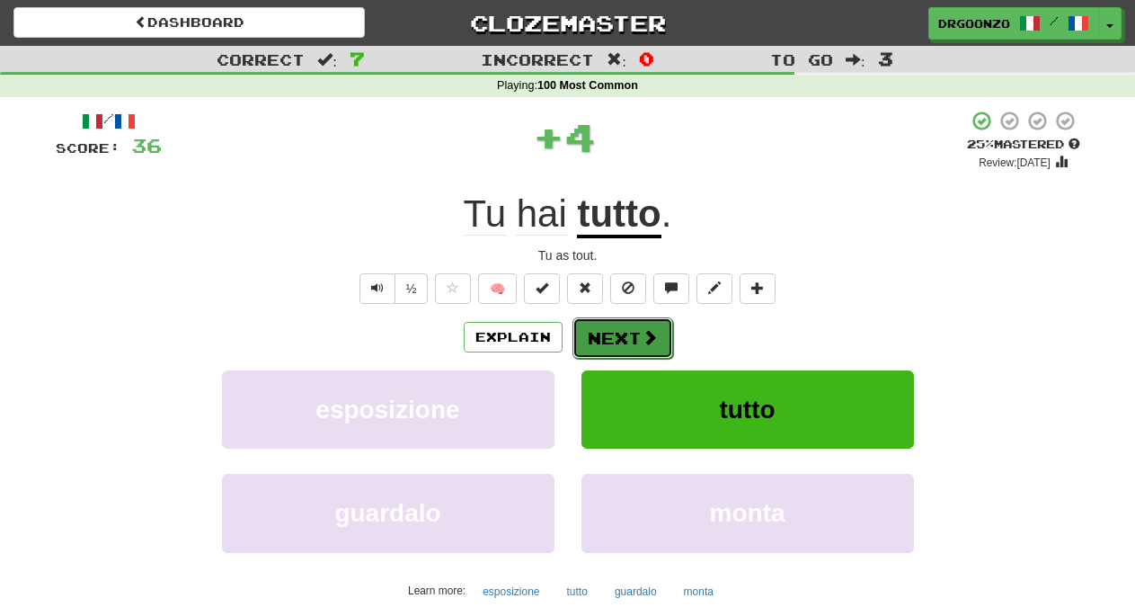
click at [642, 331] on span at bounding box center [650, 337] width 16 height 16
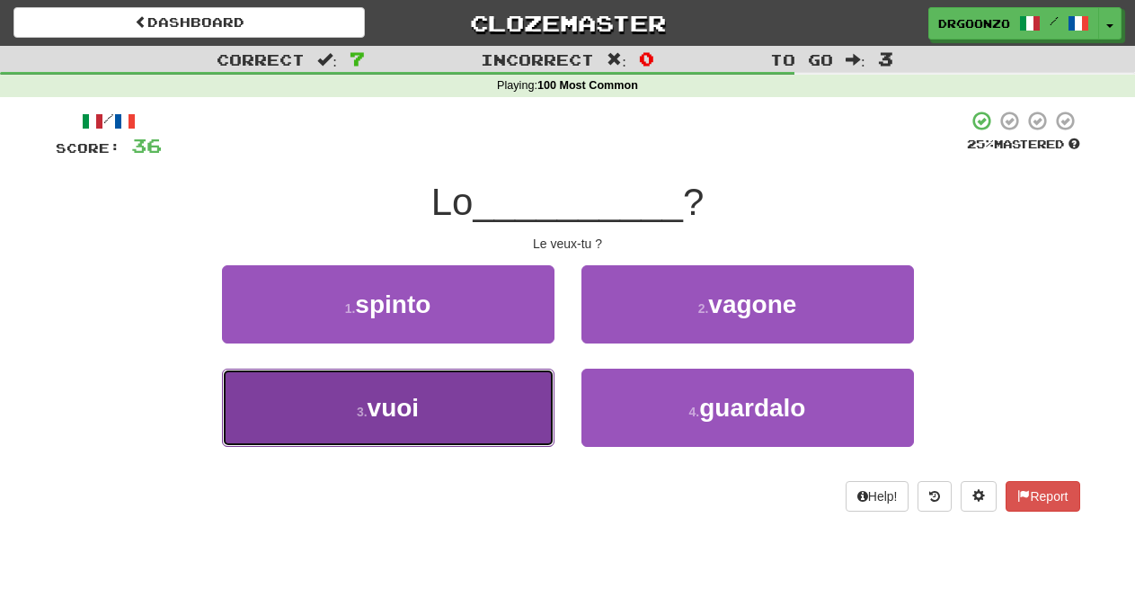
click at [474, 392] on button "3 . vuoi" at bounding box center [388, 407] width 332 height 78
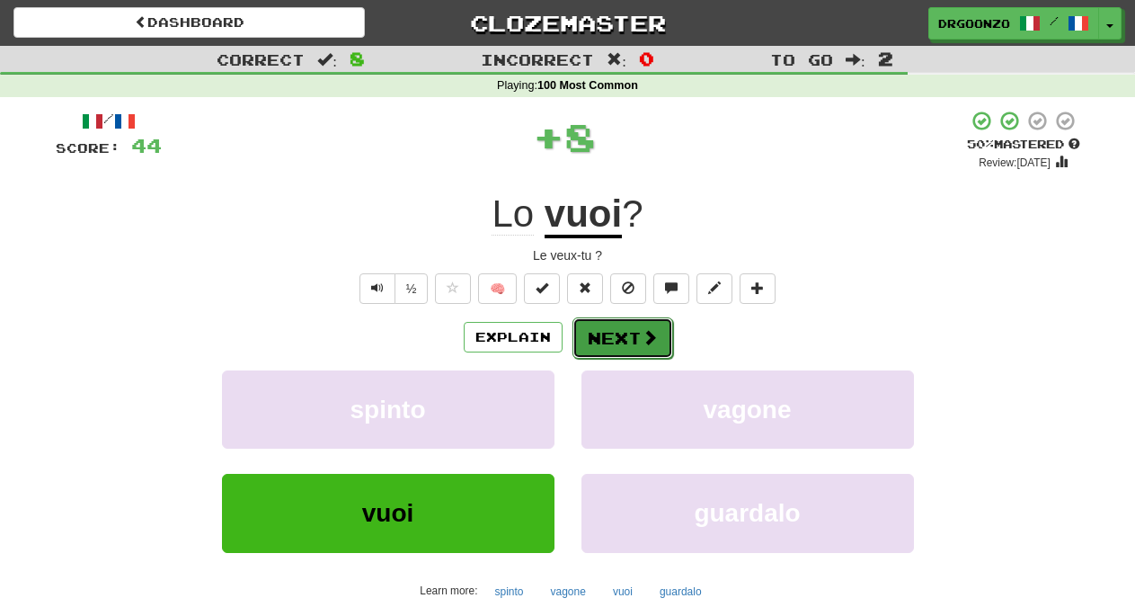
click at [635, 332] on button "Next" at bounding box center [622, 337] width 101 height 41
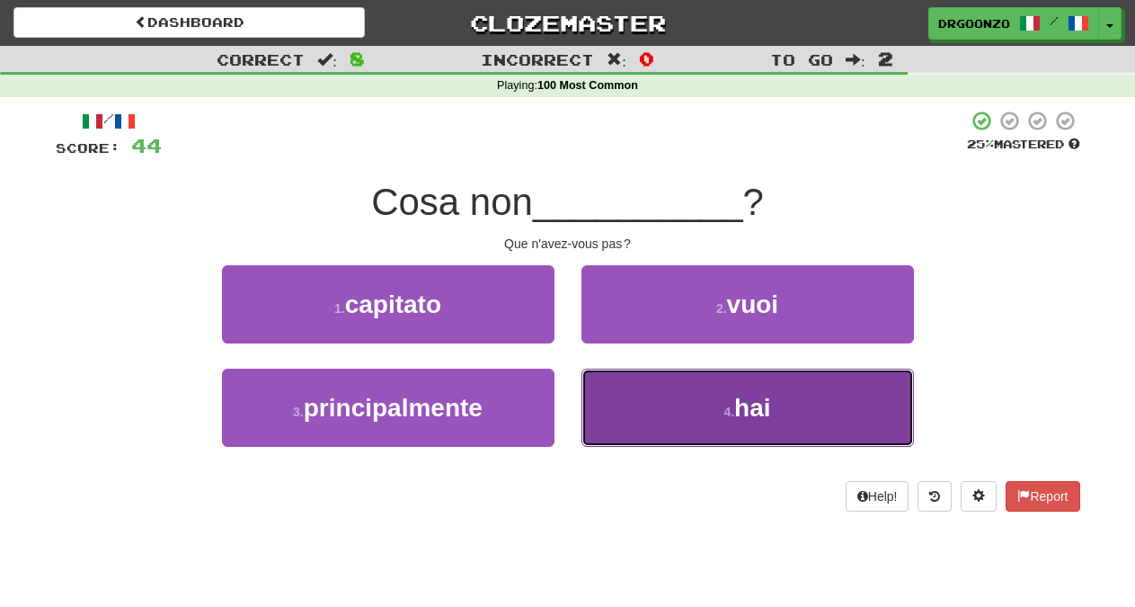
click at [748, 412] on span "hai" at bounding box center [752, 408] width 36 height 28
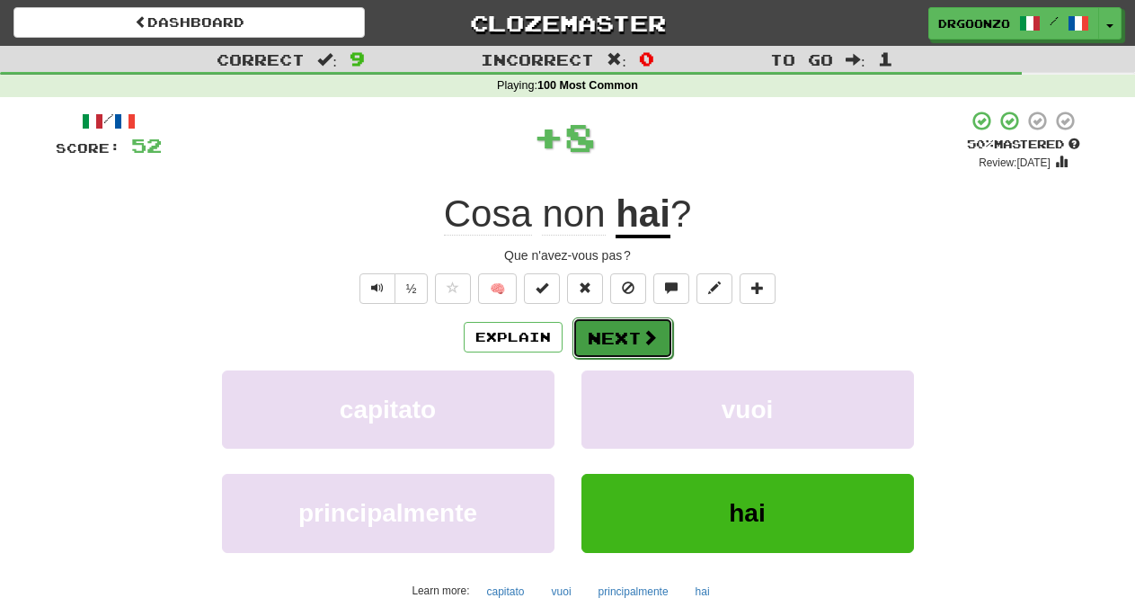
click at [648, 341] on span at bounding box center [650, 337] width 16 height 16
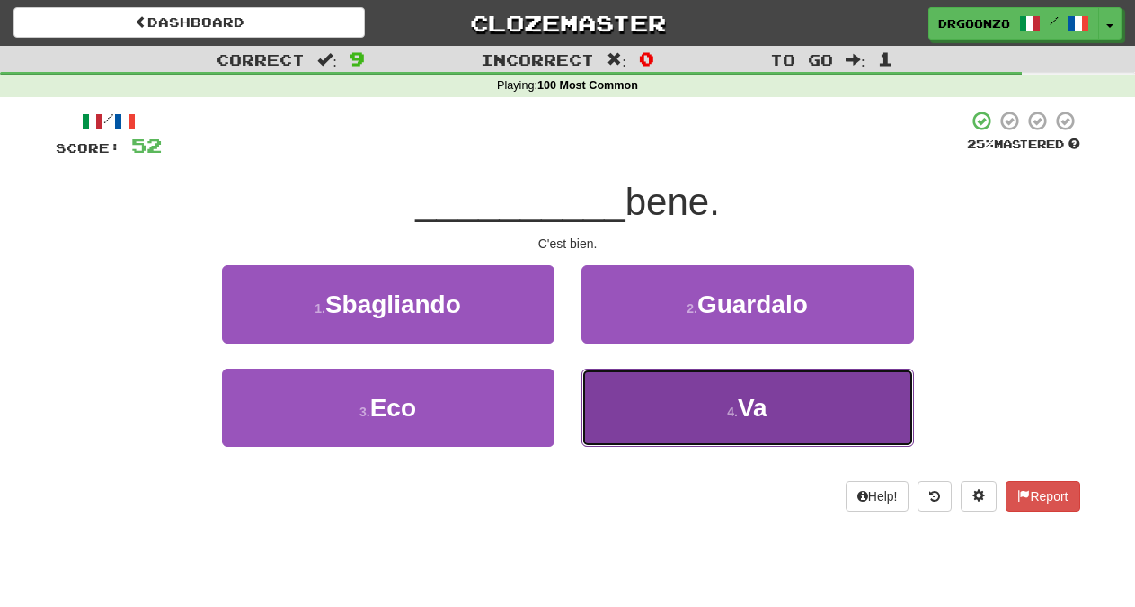
click at [718, 403] on button "4 . Va" at bounding box center [747, 407] width 332 height 78
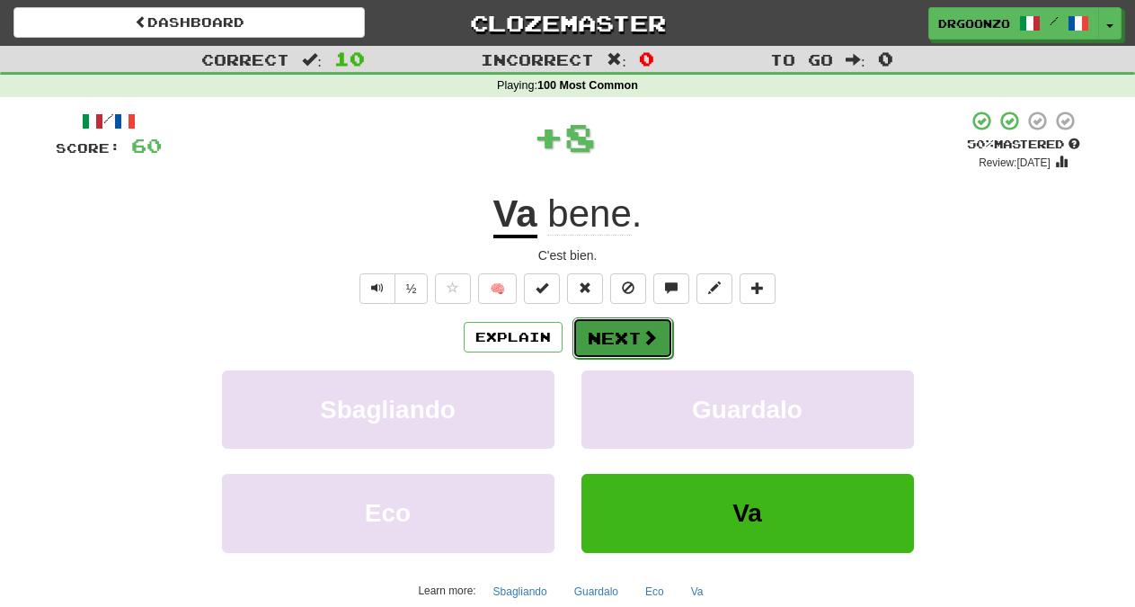
click at [658, 338] on button "Next" at bounding box center [622, 337] width 101 height 41
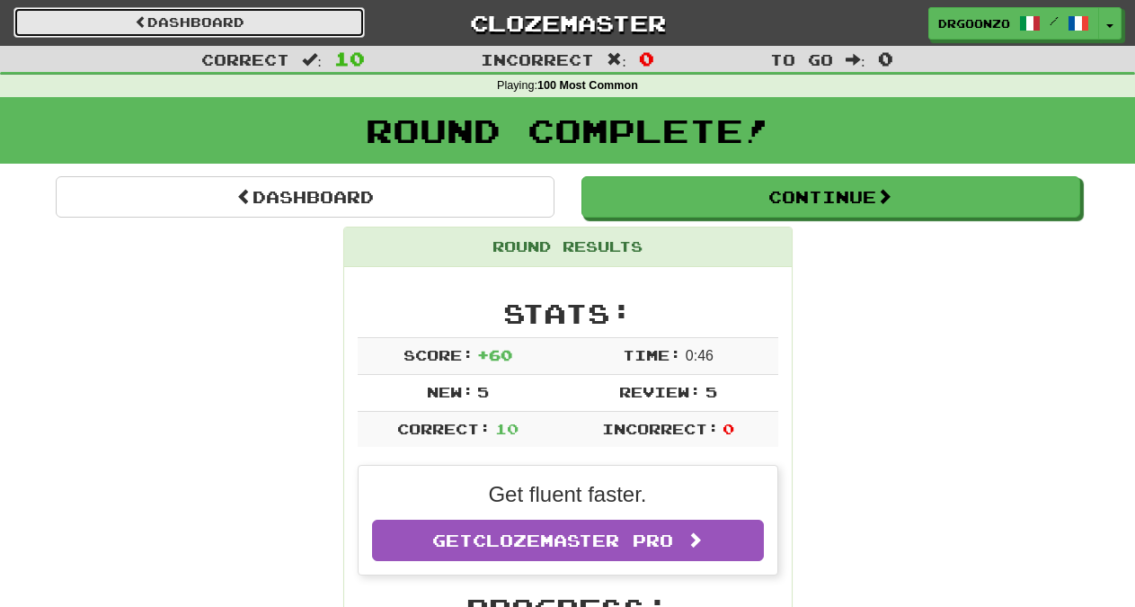
click at [213, 22] on link "Dashboard" at bounding box center [188, 22] width 351 height 31
